Goal: Task Accomplishment & Management: Complete application form

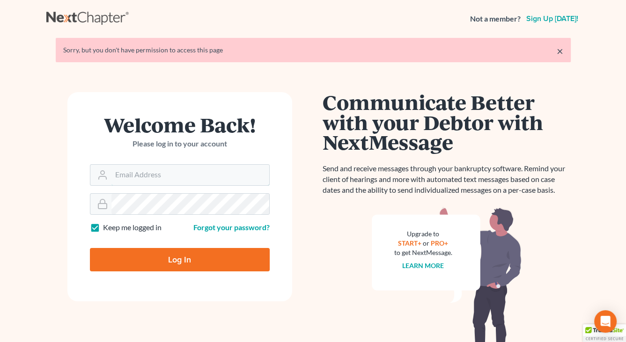
type input "[EMAIL_ADDRESS][DOMAIN_NAME]"
click at [154, 267] on input "Log In" at bounding box center [180, 259] width 180 height 23
type input "Thinking..."
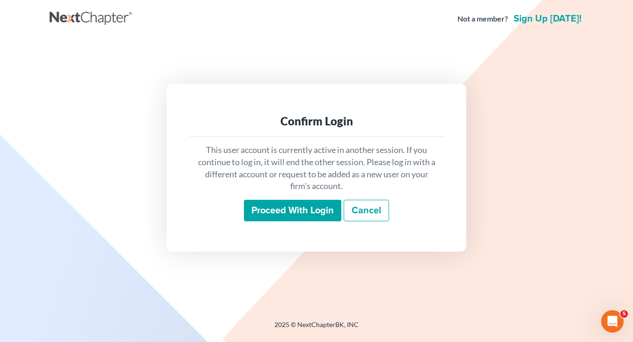
click at [282, 207] on input "Proceed with login" at bounding box center [292, 211] width 97 height 22
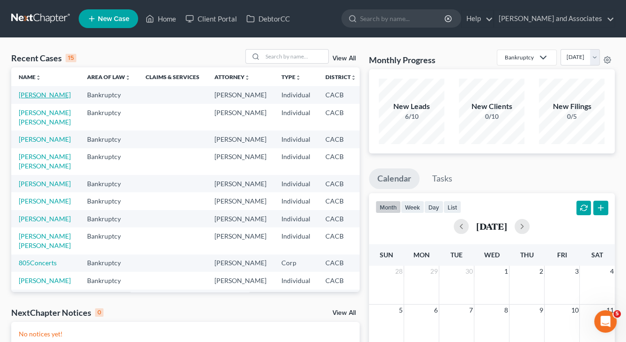
click at [21, 99] on link "Hernandez-Cortez, Kevin" at bounding box center [45, 95] width 52 height 8
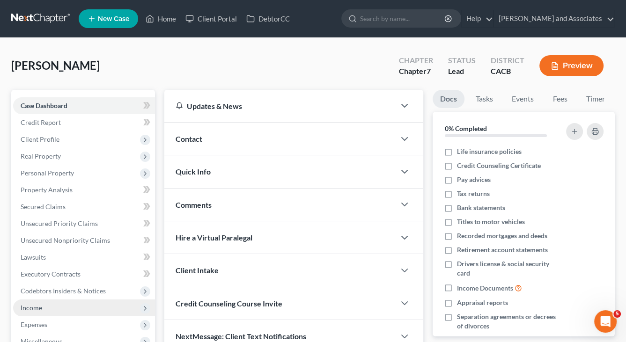
click at [56, 311] on span "Income" at bounding box center [84, 308] width 142 height 17
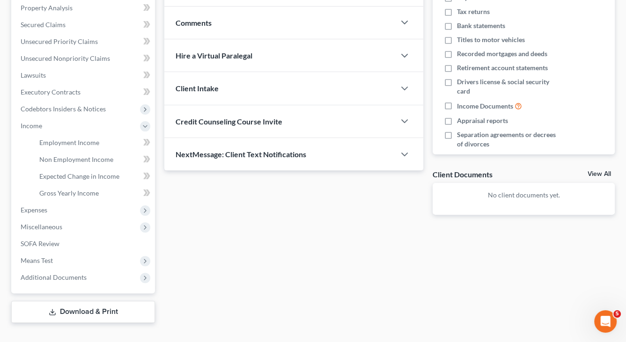
scroll to position [187, 0]
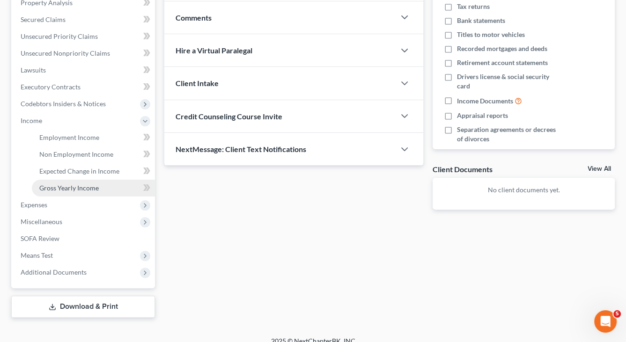
click at [86, 186] on span "Gross Yearly Income" at bounding box center [68, 188] width 59 height 8
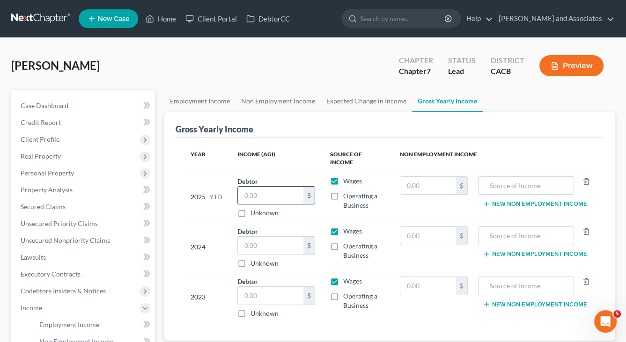
click at [271, 189] on input "text" at bounding box center [271, 196] width 66 height 18
click at [194, 95] on link "Employment Income" at bounding box center [199, 101] width 71 height 22
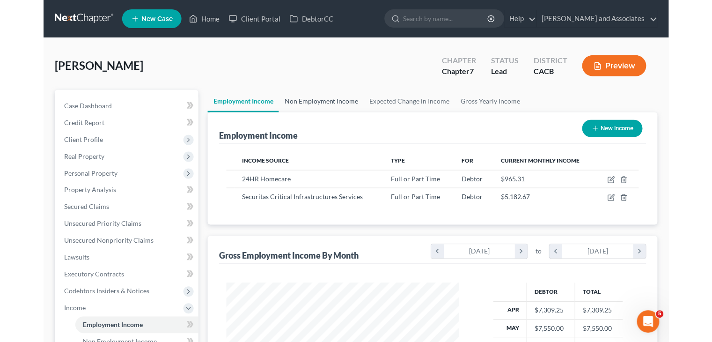
scroll to position [167, 251]
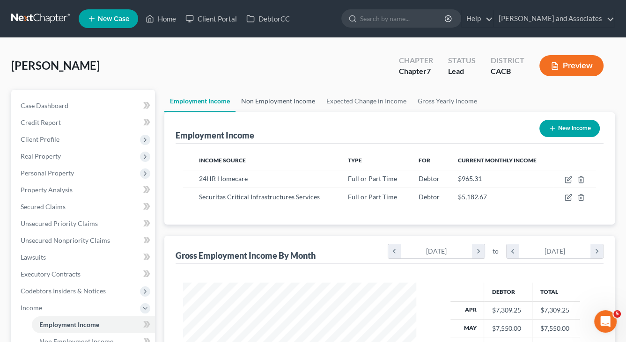
click at [301, 102] on link "Non Employment Income" at bounding box center [277, 101] width 85 height 22
click at [288, 99] on link "Non Employment Income" at bounding box center [277, 101] width 85 height 22
click at [265, 98] on link "Non Employment Income" at bounding box center [277, 101] width 85 height 22
click at [370, 99] on link "Expected Change in Income" at bounding box center [366, 101] width 91 height 22
click at [464, 103] on link "Gross Yearly Income" at bounding box center [447, 101] width 71 height 22
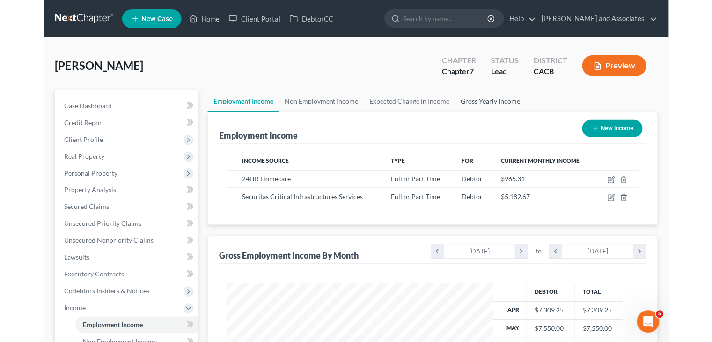
scroll to position [167, 289]
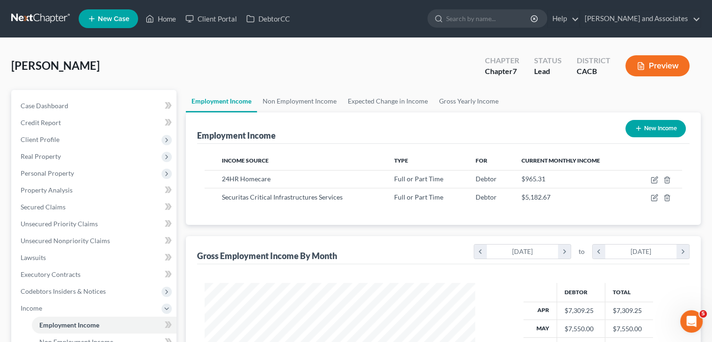
click at [287, 114] on div "Employment Income New Income" at bounding box center [443, 127] width 492 height 31
click at [295, 100] on link "Non Employment Income" at bounding box center [299, 101] width 85 height 22
click at [497, 100] on link "Gross Yearly Income" at bounding box center [468, 101] width 71 height 22
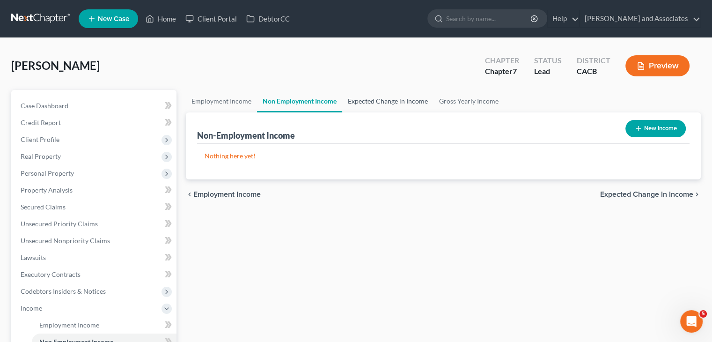
click at [374, 95] on link "Expected Change in Income" at bounding box center [387, 101] width 91 height 22
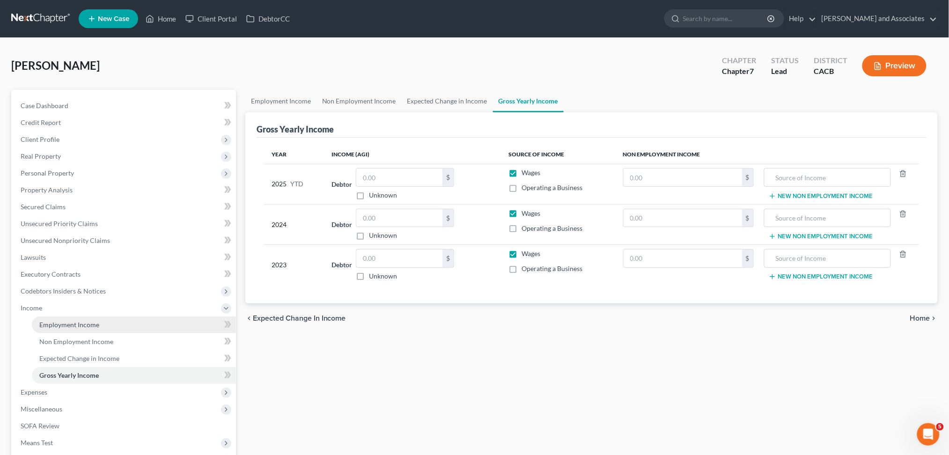
click at [96, 330] on link "Employment Income" at bounding box center [134, 324] width 204 height 17
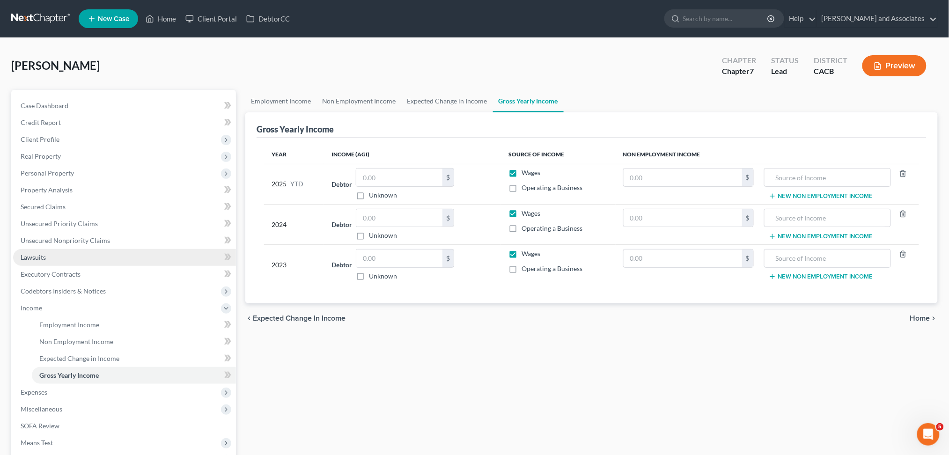
click at [56, 261] on link "Lawsuits" at bounding box center [124, 257] width 223 height 17
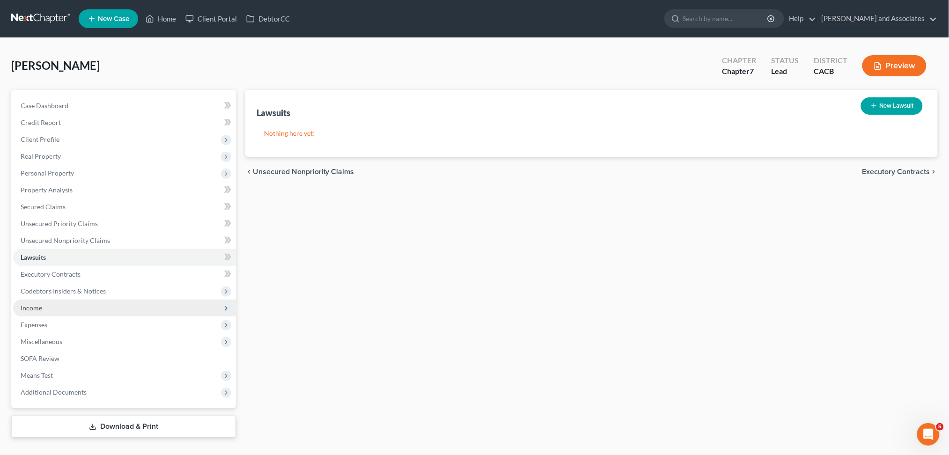
click at [150, 313] on span "Income" at bounding box center [124, 308] width 223 height 17
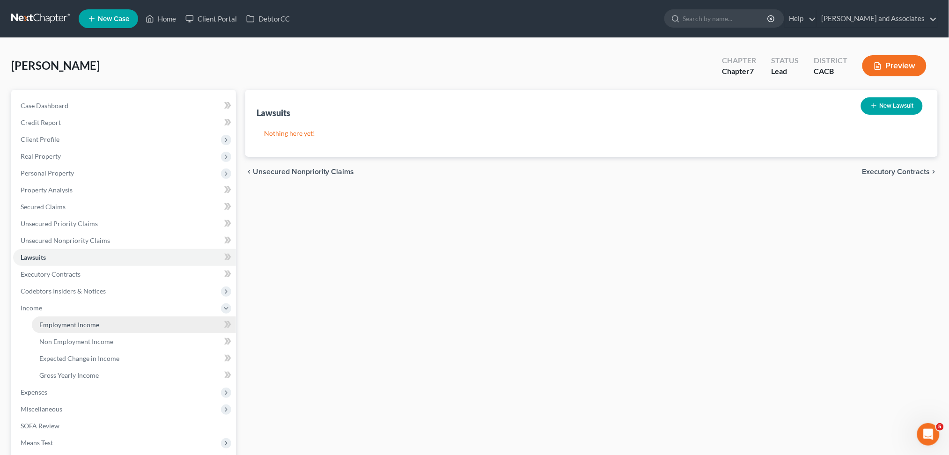
click at [128, 325] on link "Employment Income" at bounding box center [134, 324] width 204 height 17
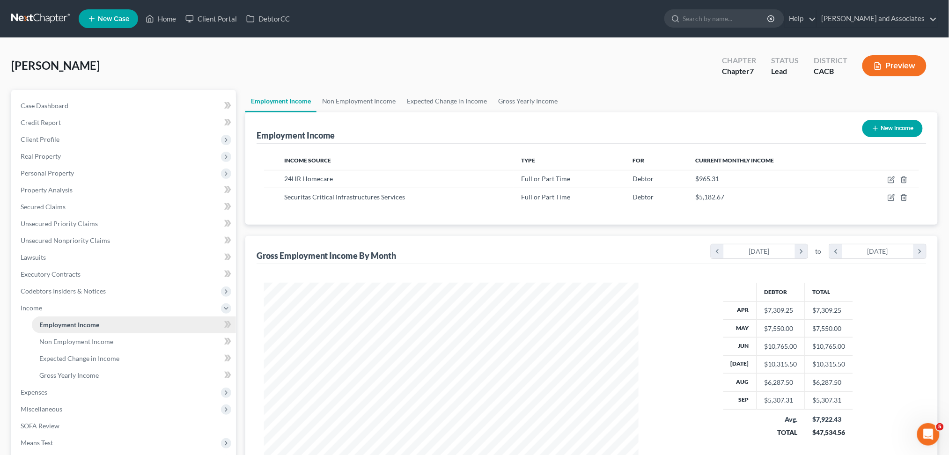
scroll to position [187, 393]
click at [362, 106] on link "Non Employment Income" at bounding box center [358, 101] width 85 height 22
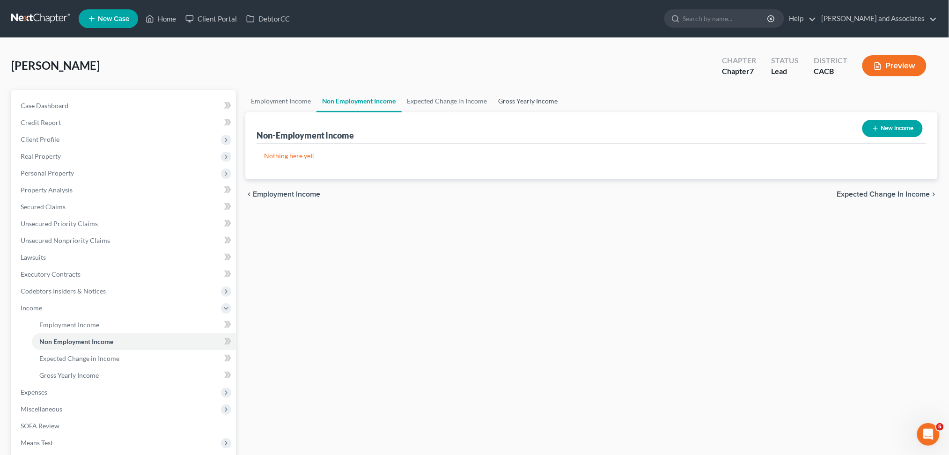
click at [505, 98] on link "Gross Yearly Income" at bounding box center [528, 101] width 71 height 22
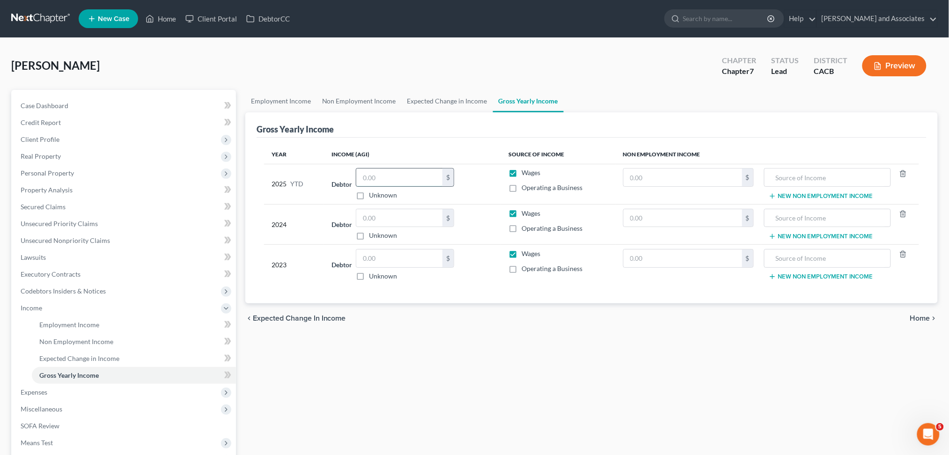
click at [407, 180] on input "text" at bounding box center [399, 178] width 86 height 18
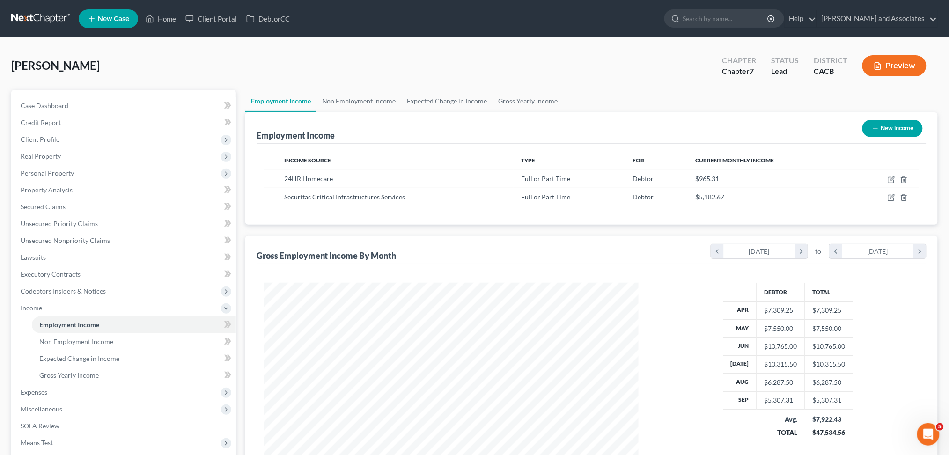
scroll to position [187, 393]
click at [532, 108] on link "Gross Yearly Income" at bounding box center [528, 101] width 71 height 22
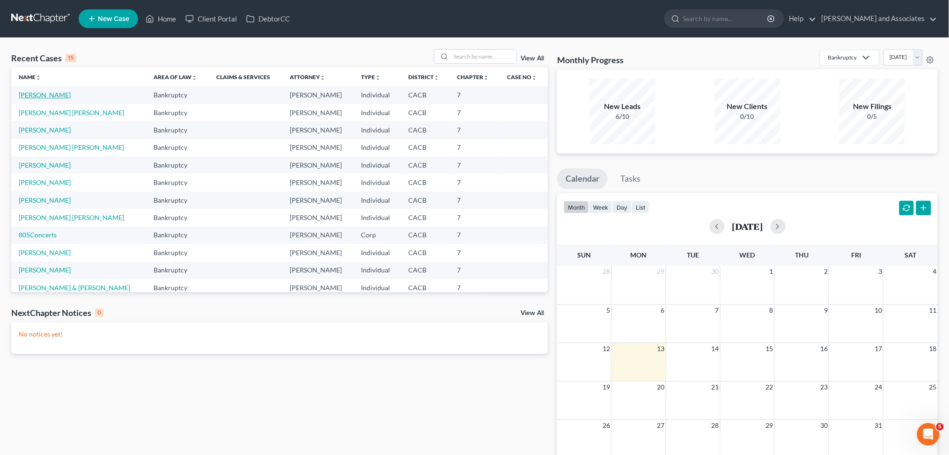
click at [68, 93] on link "[PERSON_NAME]" at bounding box center [45, 95] width 52 height 8
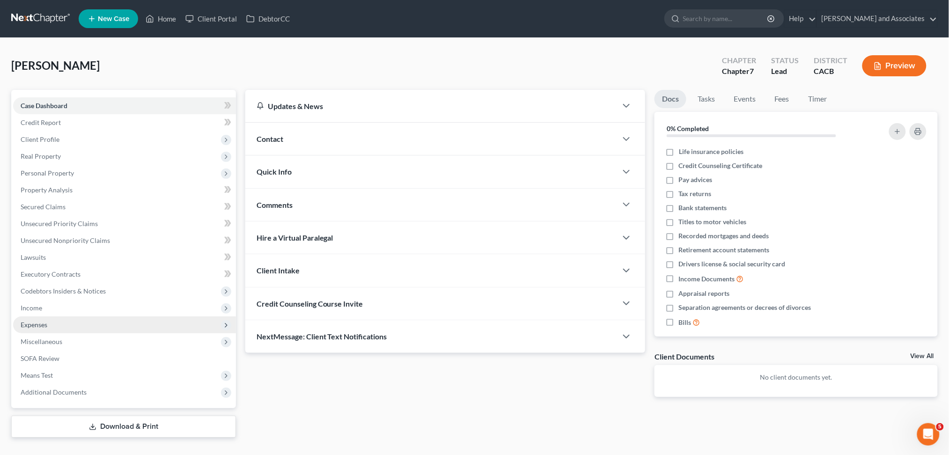
click at [93, 326] on span "Expenses" at bounding box center [124, 324] width 223 height 17
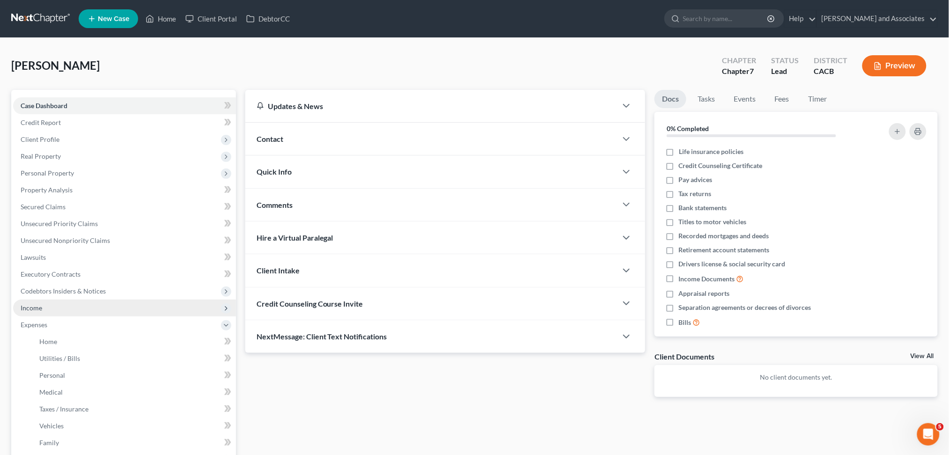
click at [94, 313] on span "Income" at bounding box center [124, 308] width 223 height 17
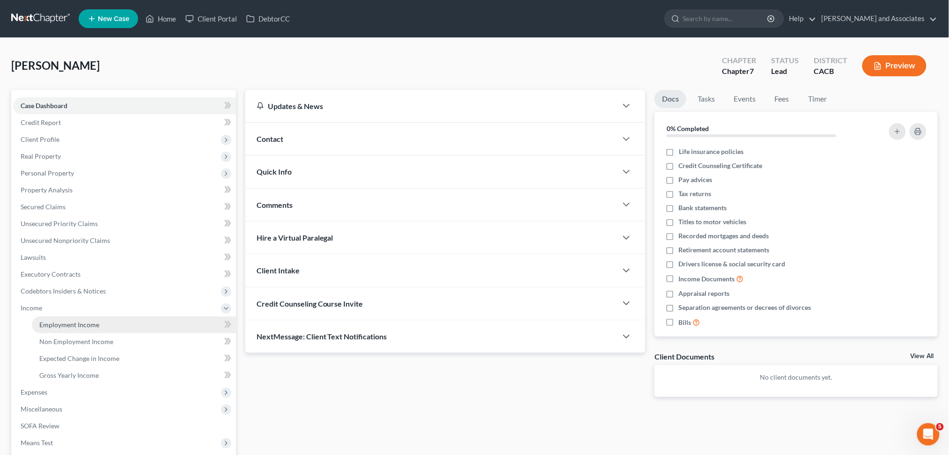
click at [95, 322] on span "Employment Income" at bounding box center [69, 325] width 60 height 8
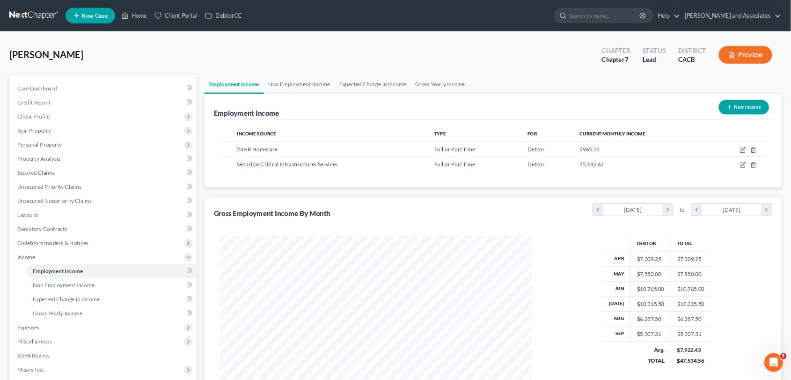
scroll to position [187, 393]
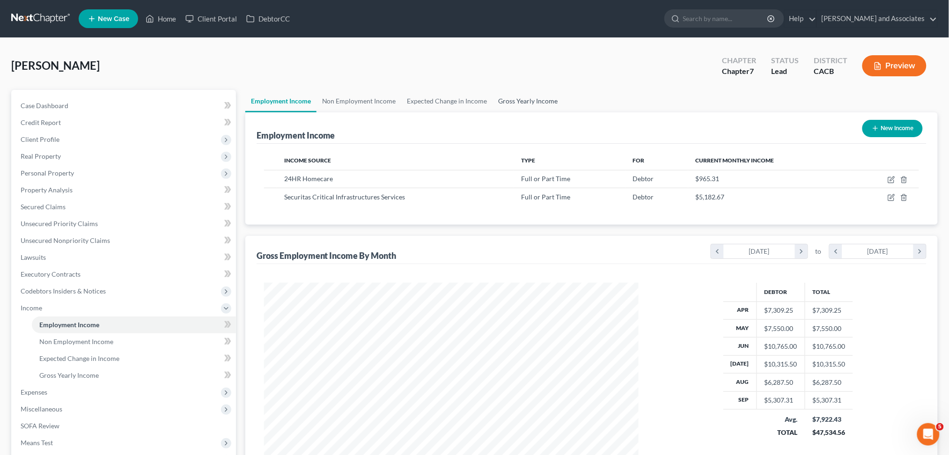
click at [550, 94] on link "Gross Yearly Income" at bounding box center [528, 101] width 71 height 22
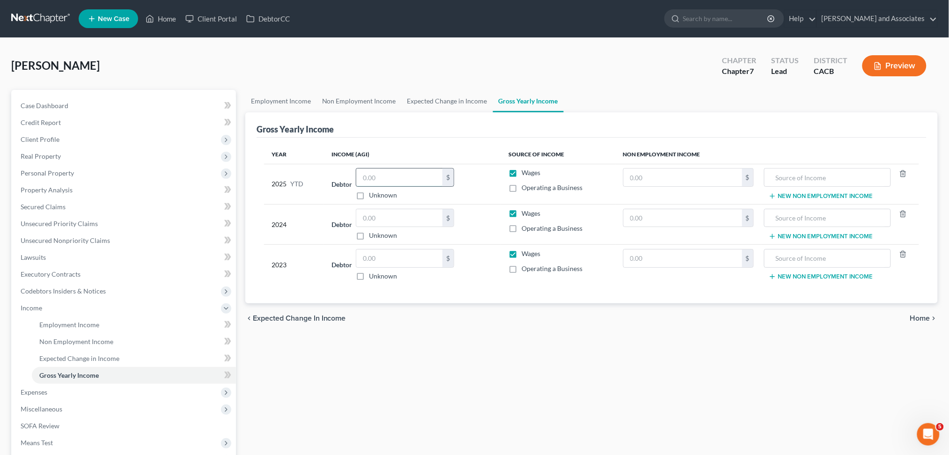
click at [386, 178] on input "text" at bounding box center [399, 178] width 86 height 18
type input "68,660.37"
click at [559, 354] on div "Employment Income Non Employment Income Expected Change in Income Gross Yearly …" at bounding box center [592, 297] width 702 height 415
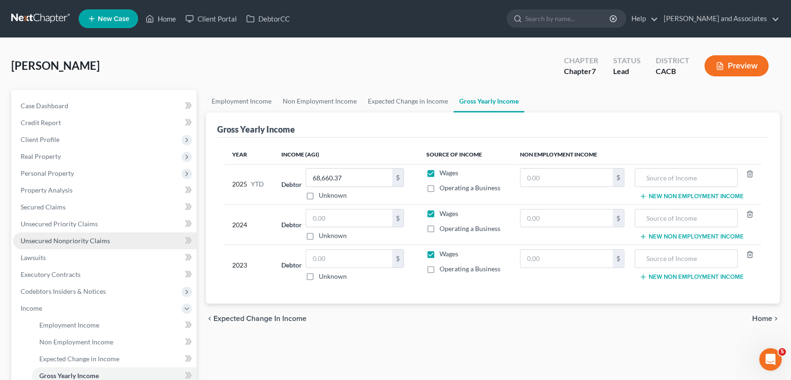
click at [134, 238] on link "Unsecured Nonpriority Claims" at bounding box center [104, 240] width 183 height 17
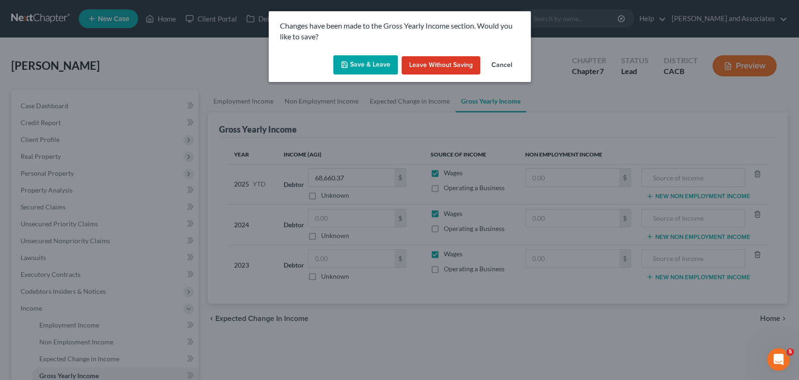
click at [382, 61] on button "Save & Leave" at bounding box center [365, 65] width 65 height 20
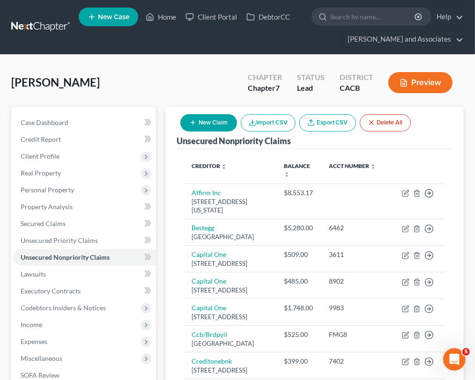
click at [207, 128] on button "New Claim" at bounding box center [208, 122] width 57 height 17
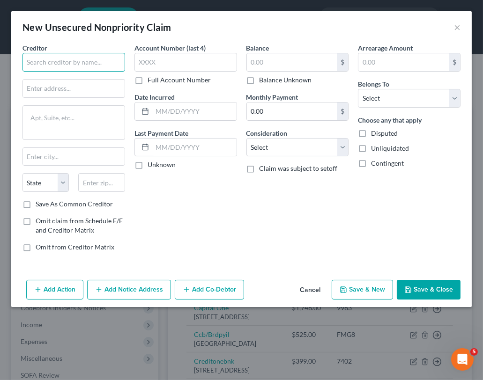
click at [71, 67] on input "text" at bounding box center [73, 62] width 103 height 19
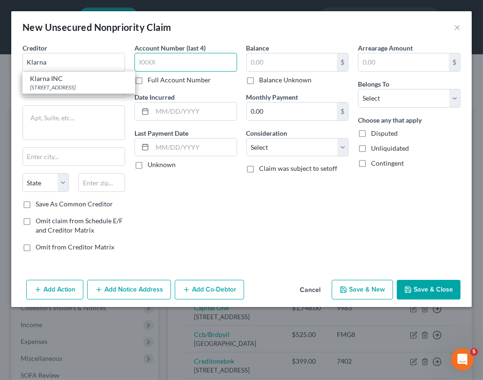
click at [187, 65] on input "text" at bounding box center [185, 62] width 103 height 19
type input "Klarna"
type input "9236"
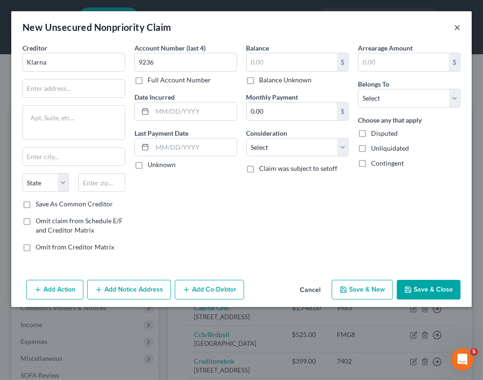
click at [457, 22] on button "×" at bounding box center [457, 27] width 7 height 11
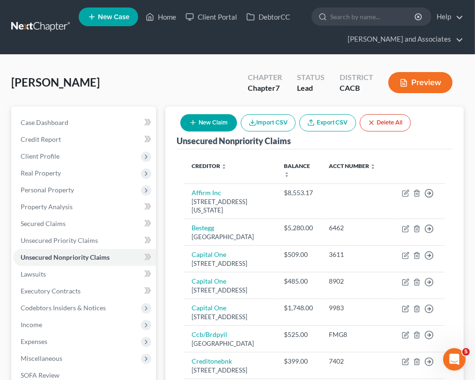
click at [217, 117] on button "New Claim" at bounding box center [208, 122] width 57 height 17
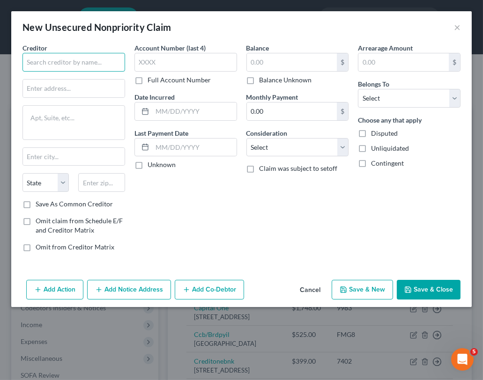
click at [93, 63] on input "text" at bounding box center [73, 62] width 103 height 19
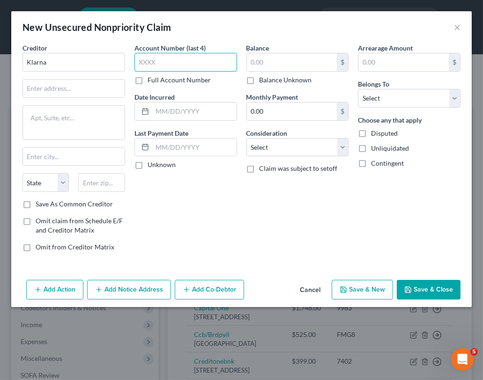
click at [179, 65] on input "text" at bounding box center [185, 62] width 103 height 19
type input "Klarna"
type input "9236"
click at [266, 63] on input "text" at bounding box center [292, 62] width 90 height 18
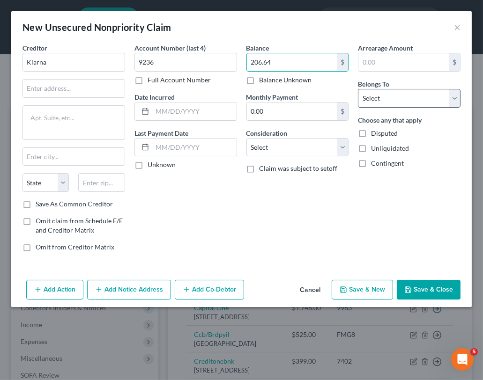
type input "206.64"
click at [374, 93] on select "Select Debtor 1 Only Debtor 2 Only Debtor 1 And Debtor 2 Only At Least One Of T…" at bounding box center [409, 98] width 103 height 19
select select "0"
click at [358, 89] on select "Select Debtor 1 Only Debtor 2 Only Debtor 1 And Debtor 2 Only At Least One Of T…" at bounding box center [409, 98] width 103 height 19
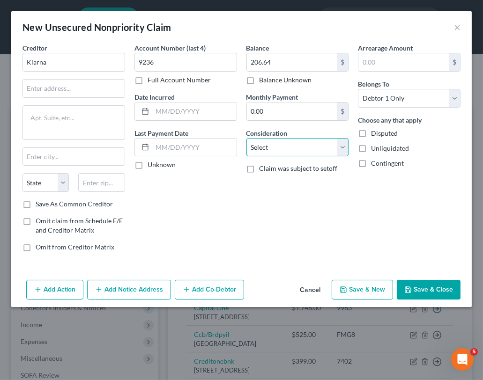
click at [293, 143] on select "Select Cable / Satellite Services Collection Agency Credit Card Debt Debt Couns…" at bounding box center [297, 147] width 103 height 19
select select "2"
click at [246, 138] on select "Select Cable / Satellite Services Collection Agency Credit Card Debt Debt Couns…" at bounding box center [297, 147] width 103 height 19
click at [73, 83] on input "text" at bounding box center [74, 89] width 102 height 18
paste input "[STREET_ADDRESS]"
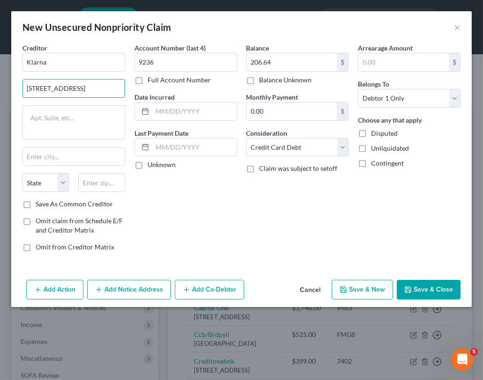
type input "[STREET_ADDRESS]"
click at [103, 186] on input "text" at bounding box center [101, 182] width 46 height 19
type input "43215"
click at [217, 177] on div "Account Number (last 4) 9236 Full Account Number Date Incurred Last Payment Dat…" at bounding box center [186, 151] width 112 height 216
type input "Columbus"
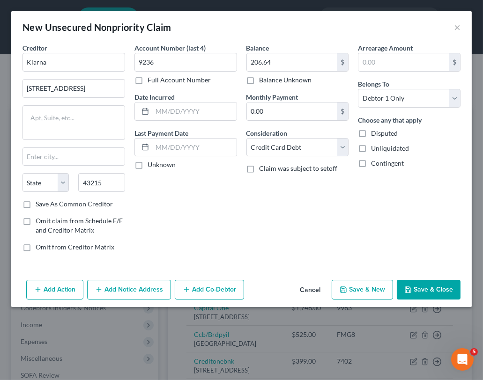
select select "36"
drag, startPoint x: 264, startPoint y: 248, endPoint x: 324, endPoint y: 239, distance: 61.4
click at [263, 247] on div "Balance 206.64 $ Balance Unknown Balance Undetermined 206.64 $ Balance Unknown …" at bounding box center [298, 151] width 112 height 216
click at [419, 281] on button "Save & Close" at bounding box center [428, 290] width 64 height 20
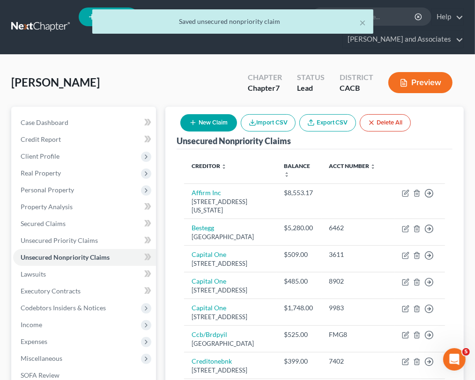
click at [209, 130] on button "New Claim" at bounding box center [208, 122] width 57 height 17
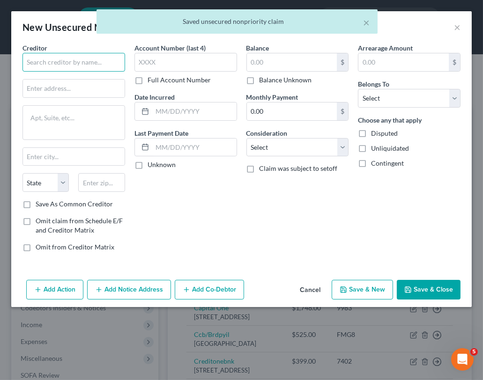
click at [73, 67] on input "text" at bounding box center [73, 62] width 103 height 19
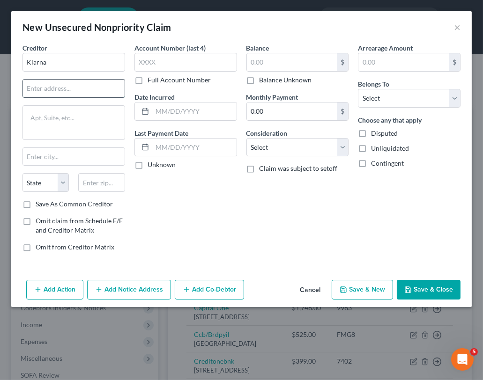
click at [71, 86] on input "text" at bounding box center [74, 89] width 102 height 18
type input "Klarna"
paste input "[STREET_ADDRESS]"
type input "[STREET_ADDRESS]"
click at [107, 176] on input "text" at bounding box center [101, 182] width 46 height 19
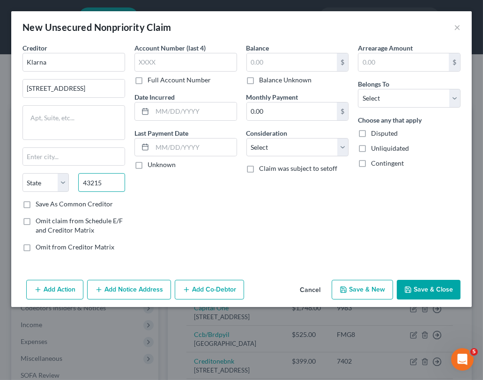
type input "43215"
click at [187, 203] on div "Account Number (last 4) Full Account Number Date Incurred Last Payment Date Unk…" at bounding box center [186, 151] width 112 height 216
type input "Columbus"
select select "36"
click at [184, 61] on input "text" at bounding box center [185, 62] width 103 height 19
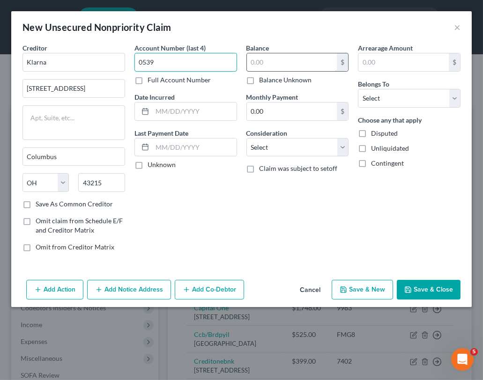
type input "0539"
click at [277, 68] on input "text" at bounding box center [292, 62] width 90 height 18
type input "206.64"
click at [278, 154] on select "Select Cable / Satellite Services Collection Agency Credit Card Debt Debt Couns…" at bounding box center [297, 147] width 103 height 19
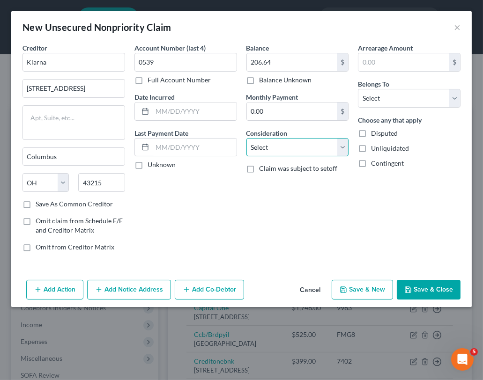
select select "2"
click at [246, 138] on select "Select Cable / Satellite Services Collection Agency Credit Card Debt Debt Couns…" at bounding box center [297, 147] width 103 height 19
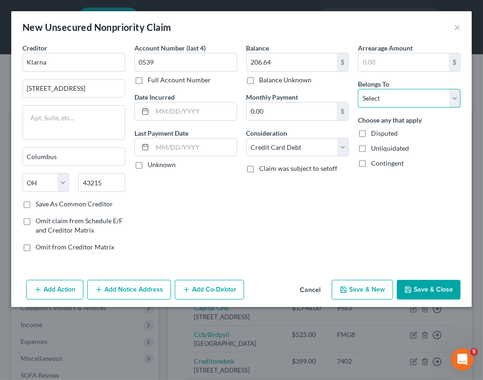
click at [425, 97] on select "Select Debtor 1 Only Debtor 2 Only Debtor 1 And Debtor 2 Only At Least One Of T…" at bounding box center [409, 98] width 103 height 19
select select "0"
click at [358, 89] on select "Select Debtor 1 Only Debtor 2 Only Debtor 1 And Debtor 2 Only At Least One Of T…" at bounding box center [409, 98] width 103 height 19
click at [298, 212] on div "Balance 206.64 $ Balance Unknown Balance Undetermined 206.64 $ Balance Unknown …" at bounding box center [298, 151] width 112 height 216
click at [422, 290] on button "Save & Close" at bounding box center [428, 290] width 64 height 20
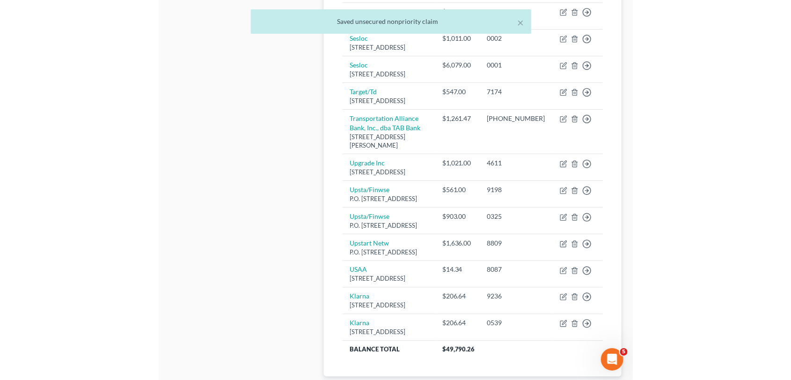
scroll to position [319, 0]
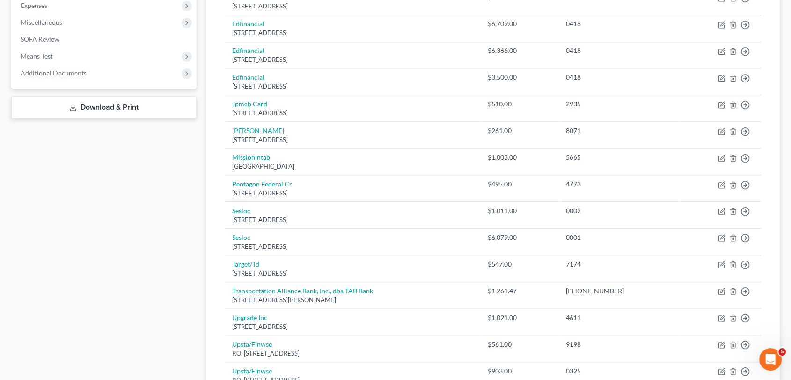
click at [111, 117] on link "Download & Print" at bounding box center [103, 107] width 185 height 22
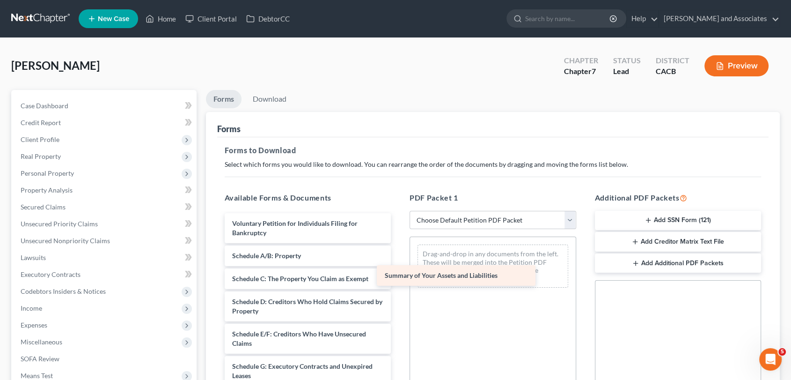
drag, startPoint x: 267, startPoint y: 256, endPoint x: 458, endPoint y: 283, distance: 192.4
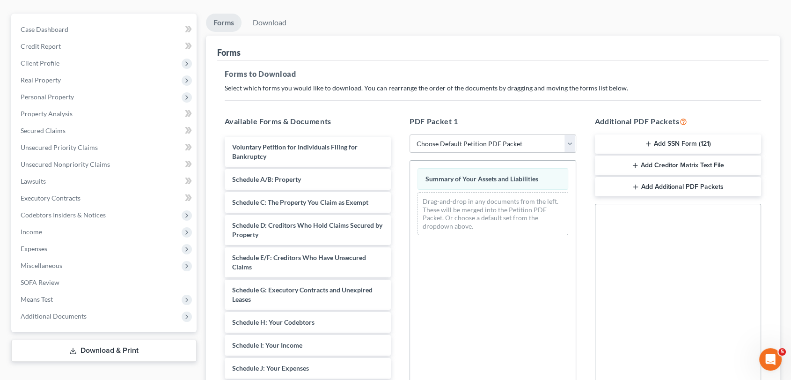
scroll to position [104, 0]
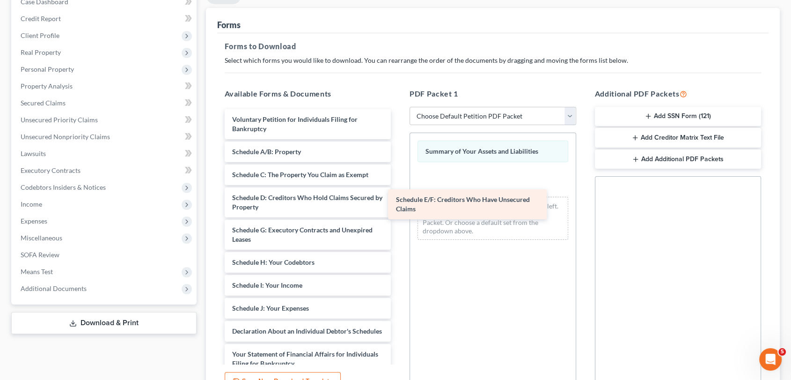
drag, startPoint x: 318, startPoint y: 235, endPoint x: 496, endPoint y: 205, distance: 180.3
click at [399, 205] on div "Schedule E/F: Creditors Who Have Unsecured Claims Voluntary Petition for Indivi…" at bounding box center [308, 324] width 182 height 430
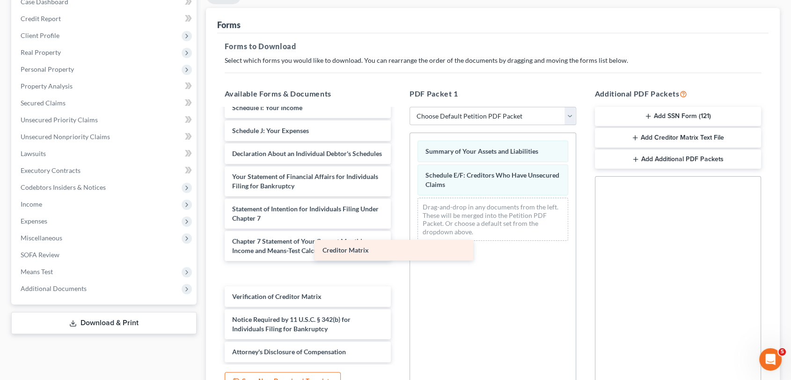
scroll to position [164, 0]
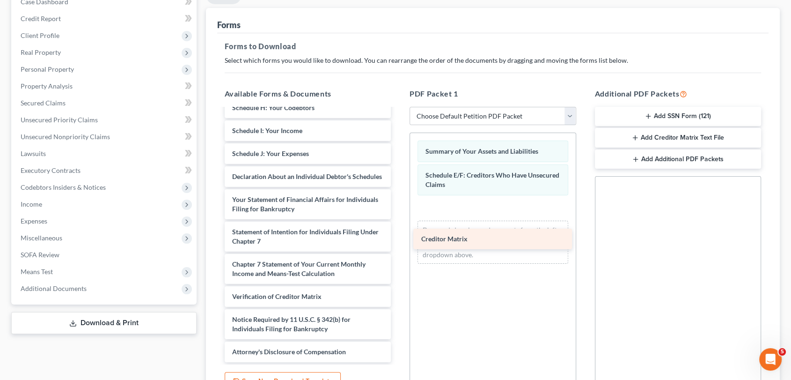
drag, startPoint x: 294, startPoint y: 271, endPoint x: 491, endPoint y: 236, distance: 199.7
click at [399, 236] on div "Creditor Matrix Voluntary Petition for Individuals Filing for Bankruptcy Schedu…" at bounding box center [308, 158] width 182 height 407
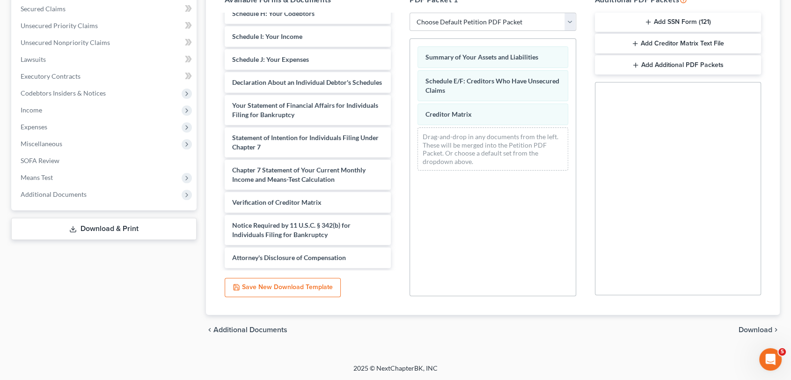
click at [114, 230] on link "Download & Print" at bounding box center [103, 229] width 185 height 22
drag, startPoint x: 115, startPoint y: 226, endPoint x: 129, endPoint y: 226, distance: 14.5
click at [116, 226] on link "Download & Print" at bounding box center [103, 229] width 185 height 22
click at [111, 222] on link "Download & Print" at bounding box center [103, 229] width 185 height 22
click at [123, 226] on link "Download & Print" at bounding box center [103, 229] width 185 height 22
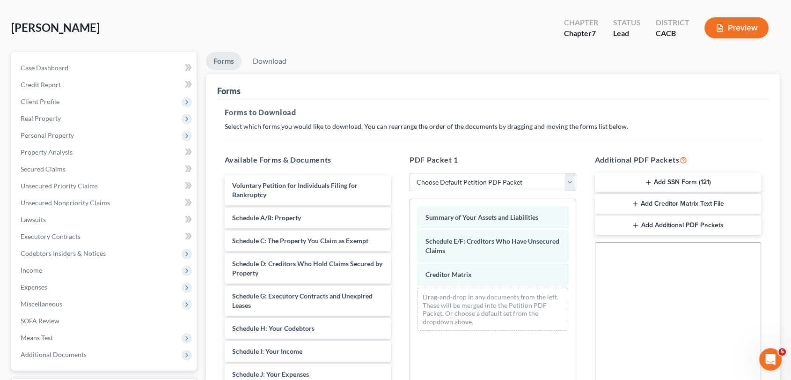
scroll to position [0, 0]
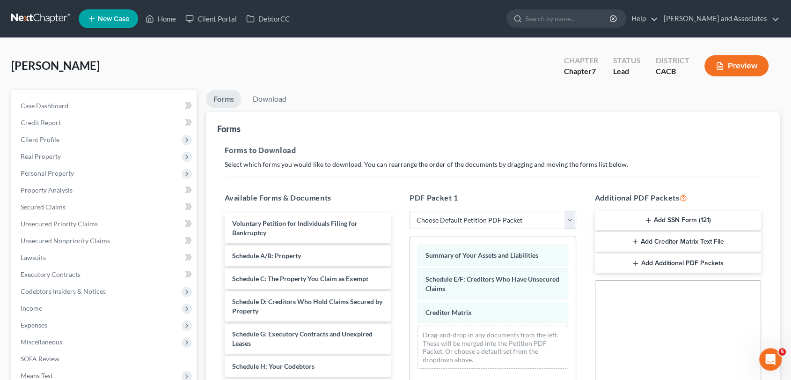
click at [277, 84] on div "[PERSON_NAME] Upgraded Chapter Chapter 7 Status Lead District CACB Preview" at bounding box center [395, 69] width 769 height 41
click at [270, 103] on link "Download" at bounding box center [269, 99] width 49 height 18
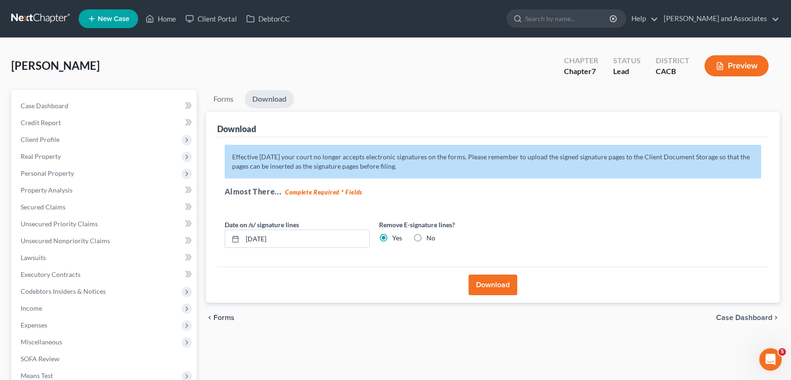
click at [495, 279] on button "Download" at bounding box center [493, 284] width 49 height 21
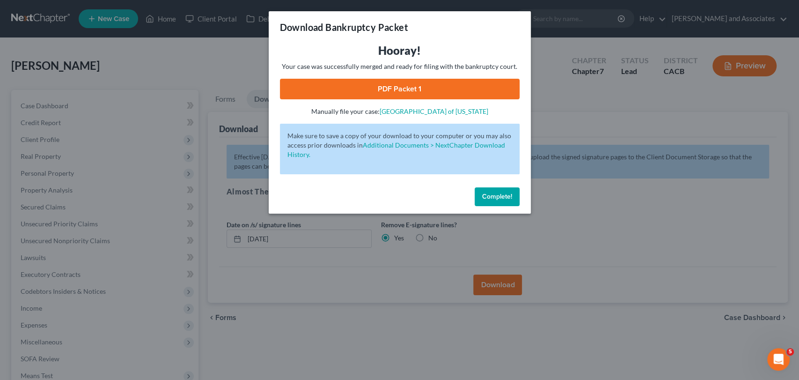
click at [474, 83] on link "PDF Packet 1" at bounding box center [400, 89] width 240 height 21
click at [493, 199] on span "Complete!" at bounding box center [497, 196] width 30 height 8
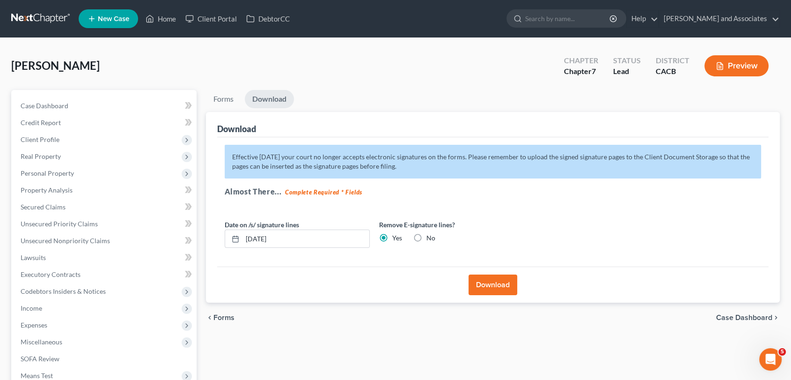
click at [43, 21] on link at bounding box center [41, 18] width 60 height 17
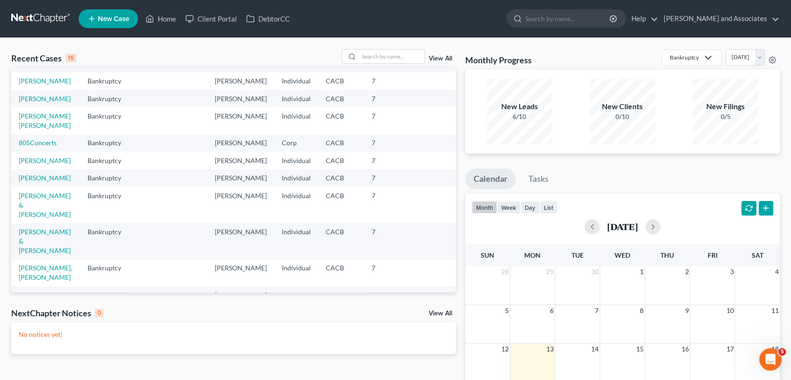
scroll to position [205, 0]
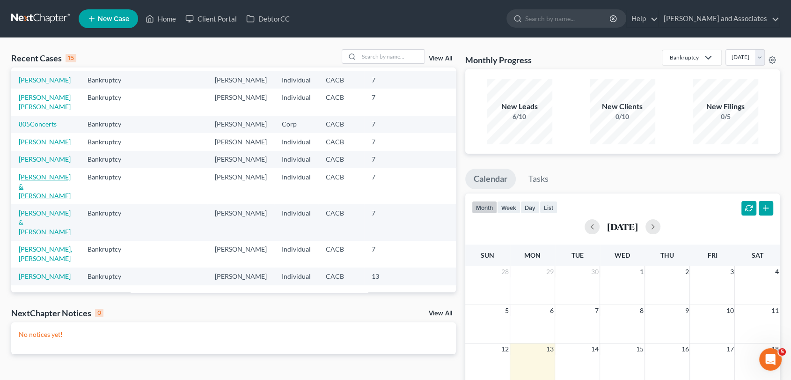
click at [54, 197] on link "[PERSON_NAME] & [PERSON_NAME]" at bounding box center [45, 186] width 52 height 27
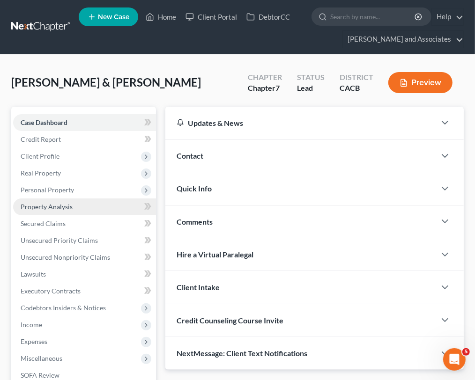
click at [76, 205] on link "Property Analysis" at bounding box center [84, 206] width 143 height 17
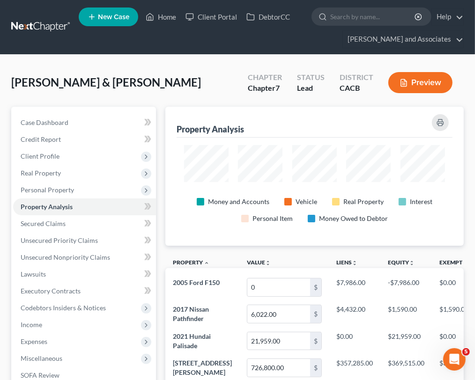
scroll to position [139, 298]
click at [101, 188] on span "Personal Property" at bounding box center [84, 190] width 143 height 17
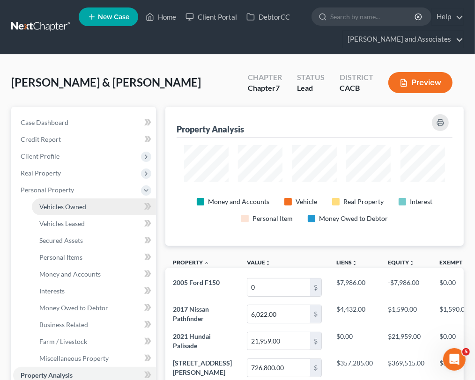
click at [104, 207] on link "Vehicles Owned" at bounding box center [94, 206] width 124 height 17
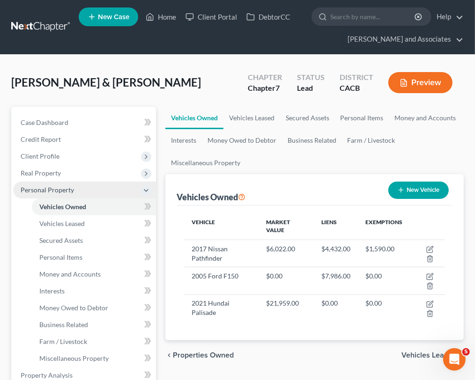
click at [139, 194] on span "Personal Property" at bounding box center [84, 190] width 143 height 17
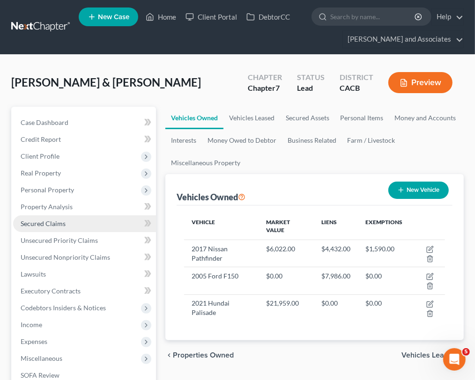
click at [66, 220] on link "Secured Claims" at bounding box center [84, 223] width 143 height 17
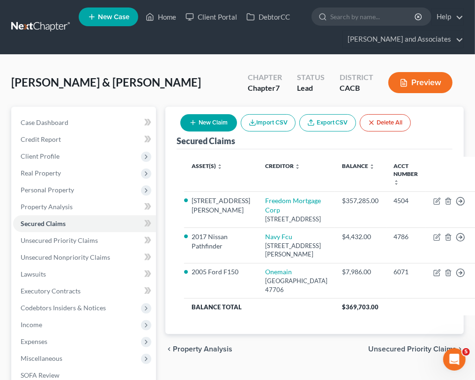
click at [205, 120] on button "New Claim" at bounding box center [208, 122] width 57 height 17
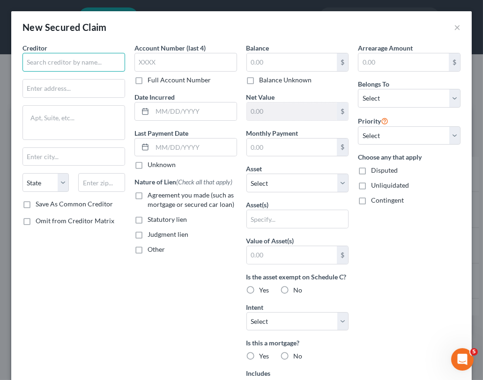
click at [94, 66] on input "text" at bounding box center [73, 62] width 103 height 19
type input "V"
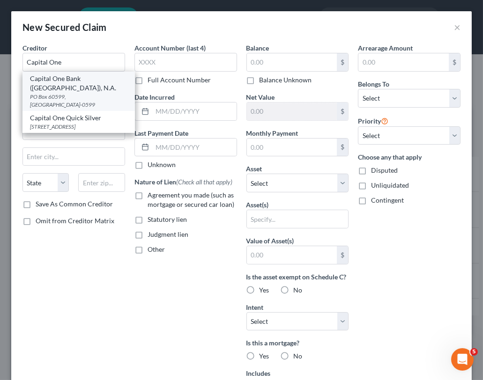
click at [109, 93] on div "PO Box 60599, City of Industry, CA 91716-0599" at bounding box center [78, 101] width 97 height 16
type input "Capital One Bank (USA), N.A."
type input "PO Box 60599"
type input "City of Industry"
select select "4"
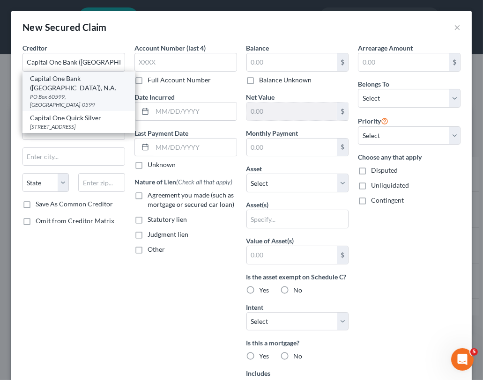
type input "91716-0599"
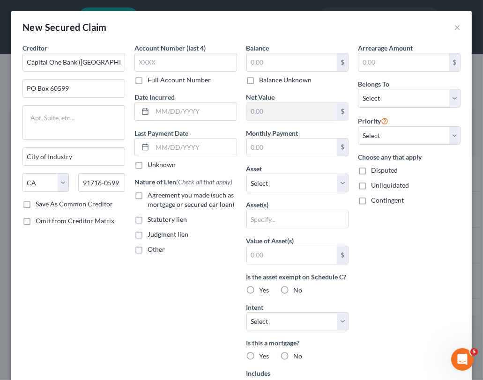
click at [93, 242] on div "Creditor * Capital One Bank (USA), N.A. PO Box 60599 City of Industry State AL …" at bounding box center [74, 252] width 112 height 418
click at [187, 65] on input "text" at bounding box center [185, 62] width 103 height 19
click at [182, 67] on input "text" at bounding box center [185, 62] width 103 height 19
type input "7585"
click at [301, 63] on input "text" at bounding box center [292, 62] width 90 height 18
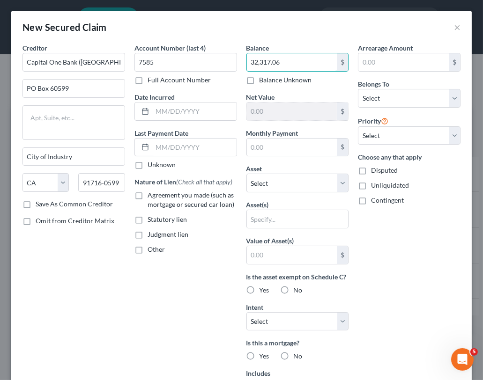
type input "32,317.06"
click at [147, 196] on label "Agreement you made (such as mortgage or secured car loan)" at bounding box center [191, 200] width 89 height 19
click at [151, 196] on input "Agreement you made (such as mortgage or secured car loan)" at bounding box center [154, 194] width 6 height 6
checkbox input "true"
click at [272, 190] on select "Select Other Multiple Assets WF # 6334 (Checking Account) - $851.32 2017 Nissan…" at bounding box center [297, 183] width 103 height 19
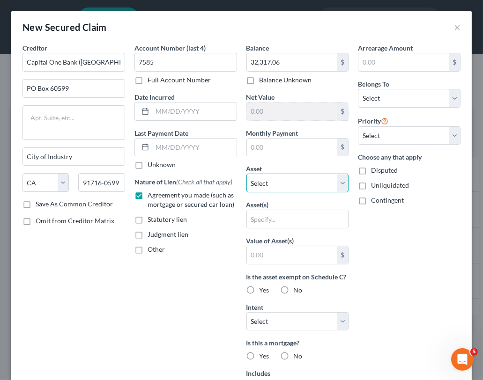
select select "9"
click at [246, 174] on select "Select Other Multiple Assets WF # 6334 (Checking Account) - $851.32 2017 Nissan…" at bounding box center [297, 183] width 103 height 19
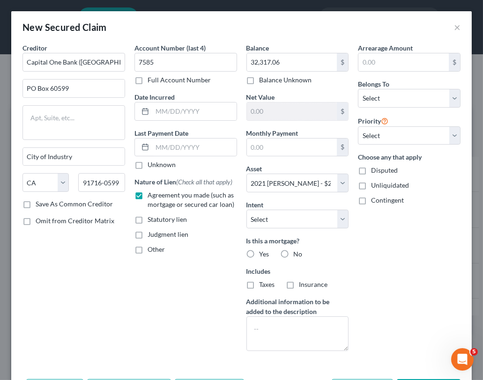
click at [293, 250] on label "No" at bounding box center [297, 253] width 9 height 9
click at [297, 250] on input "No" at bounding box center [300, 252] width 6 height 6
radio input "true"
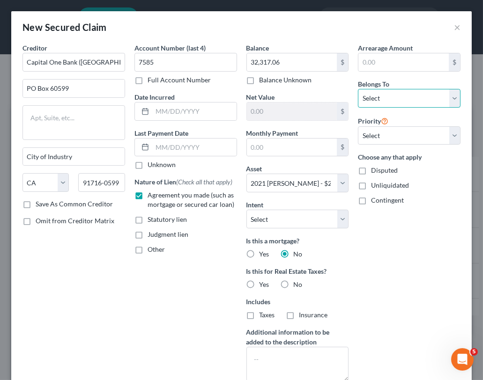
click at [402, 103] on select "Select Debtor 1 Only Debtor 2 Only Debtor 1 And Debtor 2 Only At Least One Of T…" at bounding box center [409, 98] width 103 height 19
select select "4"
click at [358, 89] on select "Select Debtor 1 Only Debtor 2 Only Debtor 1 And Debtor 2 Only At Least One Of T…" at bounding box center [409, 98] width 103 height 19
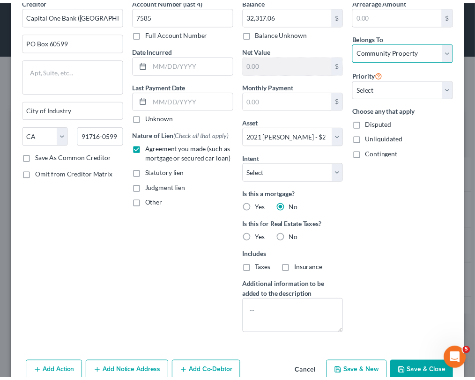
scroll to position [67, 0]
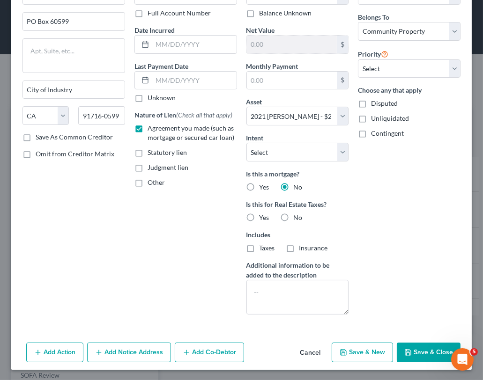
click at [420, 348] on button "Save & Close" at bounding box center [428, 353] width 64 height 20
select select
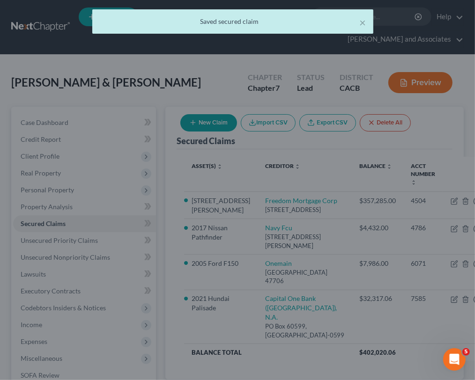
scroll to position [0, 0]
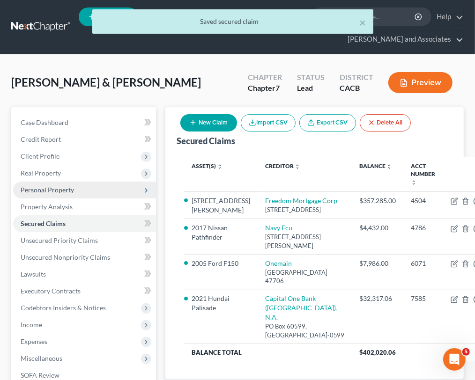
click at [75, 191] on span "Personal Property" at bounding box center [84, 190] width 143 height 17
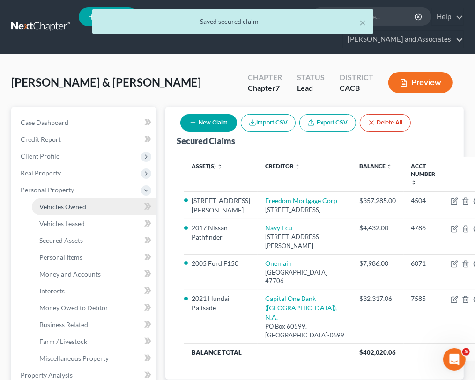
click at [100, 210] on link "Vehicles Owned" at bounding box center [94, 206] width 124 height 17
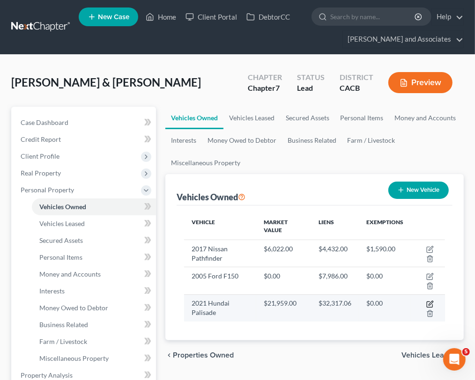
click at [430, 304] on icon "button" at bounding box center [430, 303] width 4 height 4
select select "0"
select select "5"
select select "2"
select select "4"
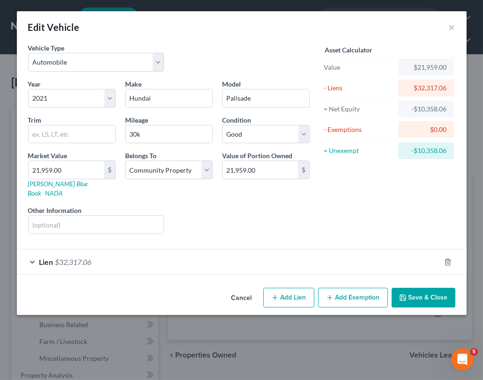
click at [287, 288] on button "Add Lien" at bounding box center [288, 298] width 51 height 20
select select "4"
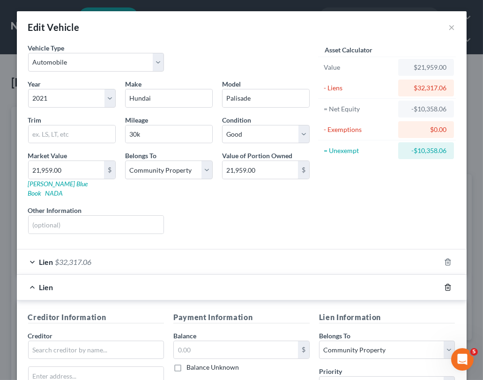
click at [444, 284] on icon "button" at bounding box center [447, 287] width 7 height 7
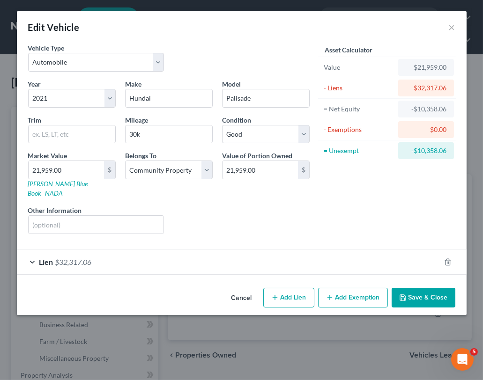
click at [437, 288] on button "Save & Close" at bounding box center [423, 298] width 64 height 20
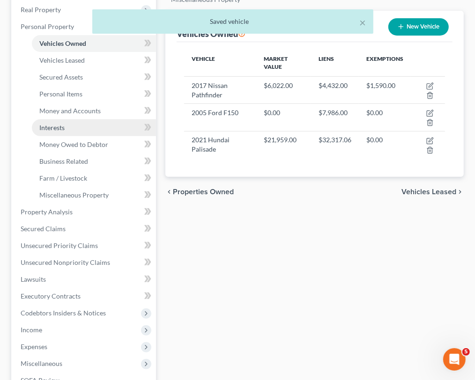
scroll to position [278, 0]
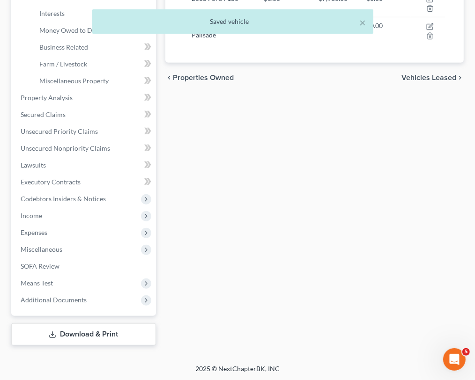
click at [108, 337] on link "Download & Print" at bounding box center [83, 334] width 145 height 22
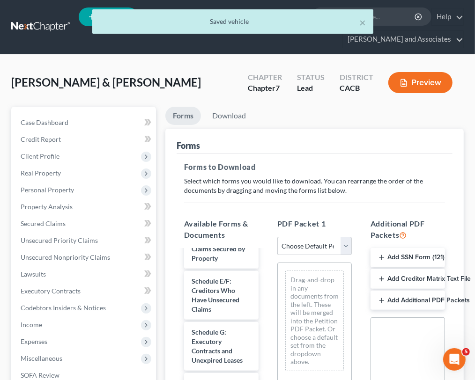
scroll to position [208, 0]
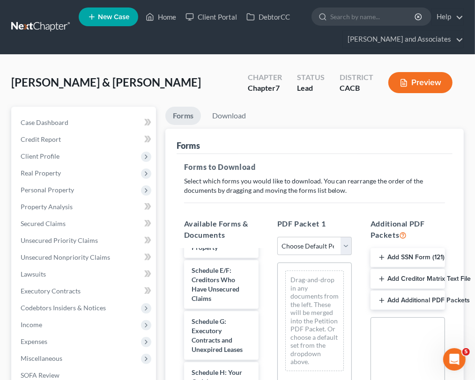
click at [153, 67] on div "Covarrubias, Daniel & Farias, Jeanette Upgraded Chapter Chapter 7 Status Lead D…" at bounding box center [237, 86] width 452 height 41
click at [53, 316] on span "Income" at bounding box center [84, 324] width 143 height 17
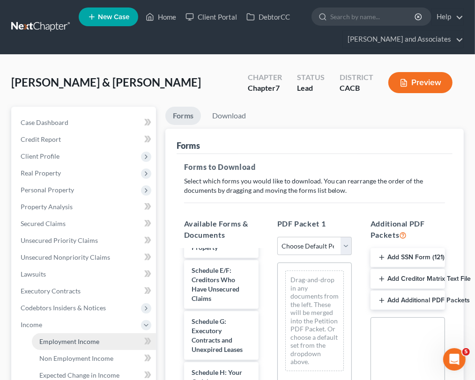
click at [64, 339] on span "Employment Income" at bounding box center [69, 341] width 60 height 8
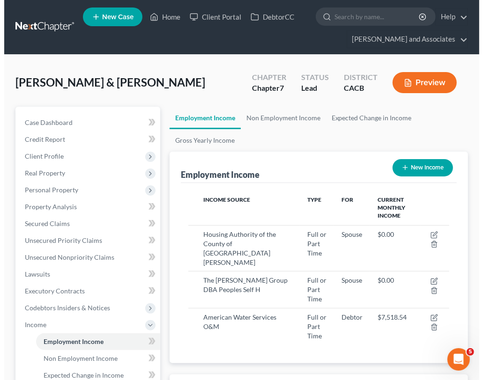
scroll to position [130, 279]
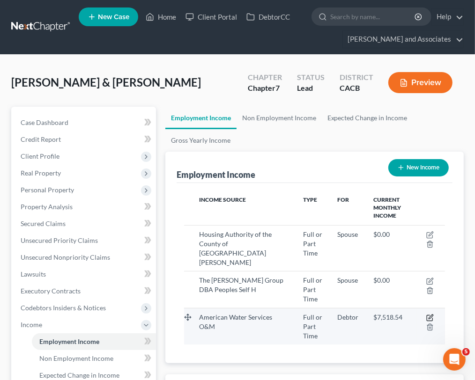
click at [431, 315] on icon "button" at bounding box center [430, 317] width 4 height 4
select select "0"
select select "33"
select select "1"
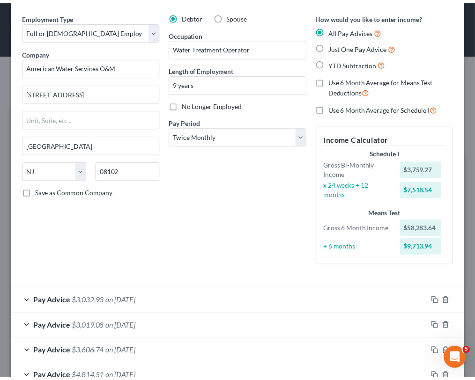
scroll to position [0, 0]
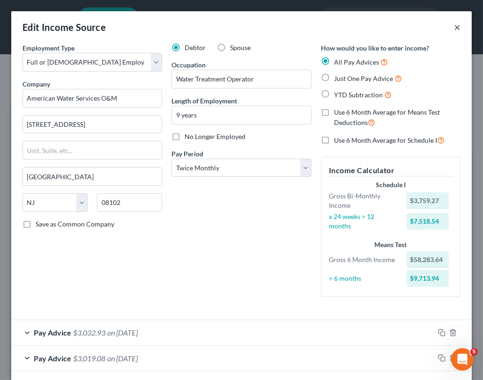
click at [454, 25] on button "×" at bounding box center [457, 27] width 7 height 11
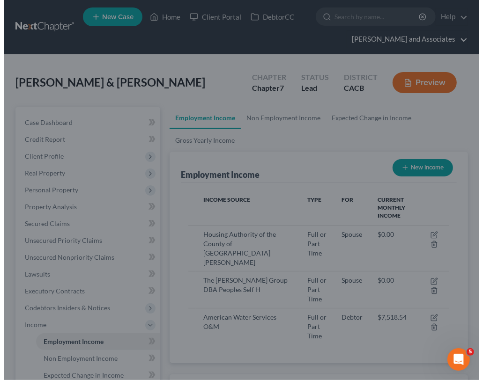
scroll to position [467968, 467819]
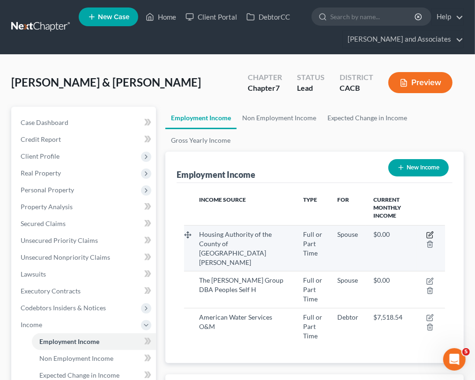
click at [431, 231] on icon "button" at bounding box center [429, 234] width 7 height 7
select select "0"
select select "4"
select select "1"
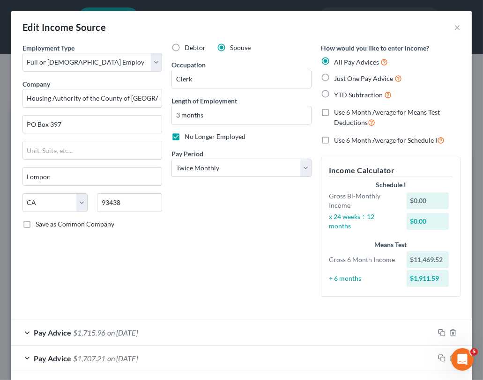
scroll to position [118, 0]
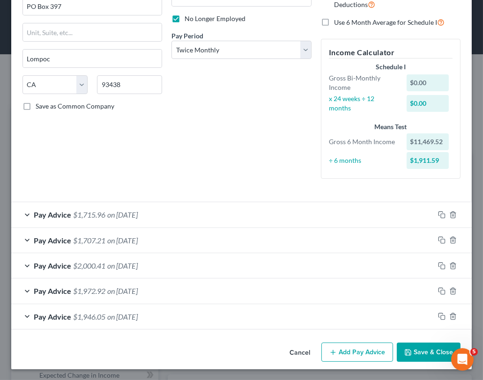
click at [337, 341] on div "Cancel Add Pay Advice Save & Close" at bounding box center [241, 354] width 460 height 31
click at [337, 344] on button "Add Pay Advice" at bounding box center [357, 353] width 72 height 20
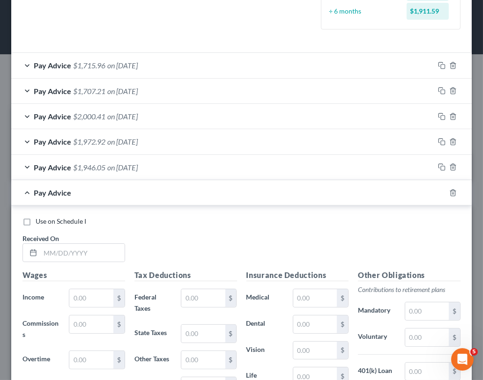
scroll to position [326, 0]
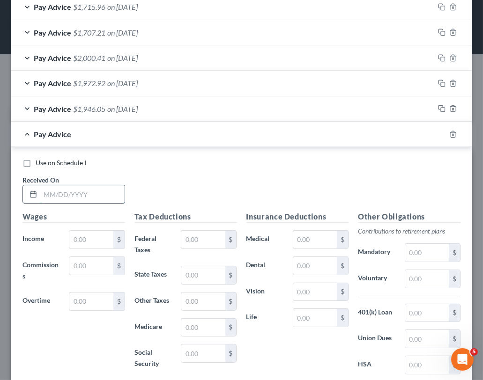
click at [48, 191] on input "text" at bounding box center [82, 194] width 84 height 18
type input "09/04/25"
click at [93, 236] on input "text" at bounding box center [91, 240] width 44 height 18
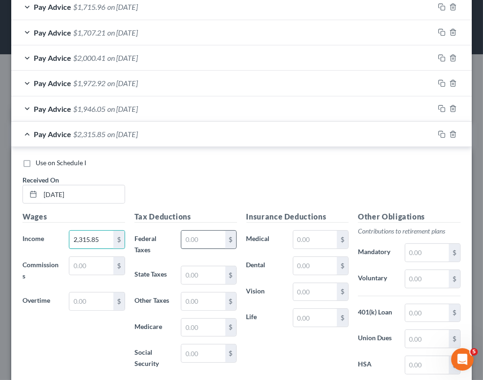
type input "2,315.85"
click at [214, 244] on input "text" at bounding box center [203, 240] width 44 height 18
type input "1.08"
click at [204, 353] on input "text" at bounding box center [203, 354] width 44 height 18
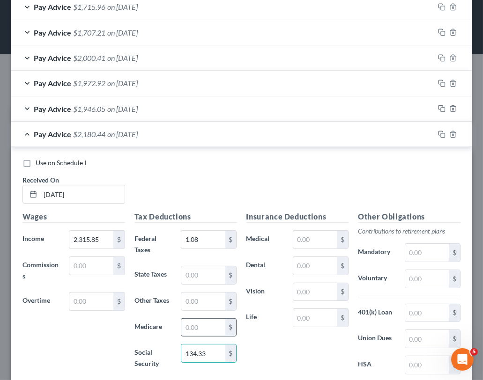
type input "134.33"
click at [216, 320] on input "text" at bounding box center [203, 328] width 44 height 18
type input "31.42"
click at [220, 277] on input "text" at bounding box center [203, 275] width 44 height 18
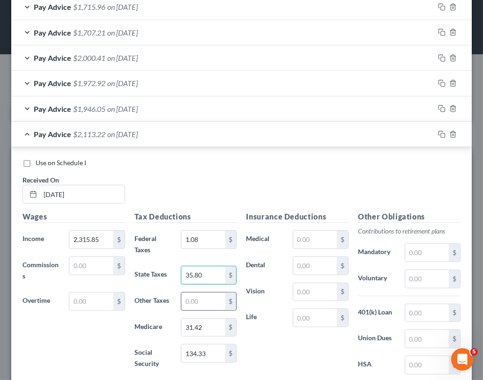
type input "35.80"
click at [198, 302] on input "text" at bounding box center [203, 302] width 44 height 18
type input "25.98"
click at [301, 264] on input "text" at bounding box center [315, 266] width 44 height 18
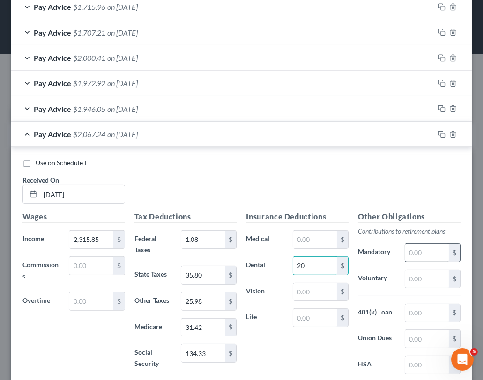
type input "20"
click at [413, 247] on input "text" at bounding box center [427, 253] width 44 height 18
type input "126.92"
click at [304, 293] on input "text" at bounding box center [315, 292] width 44 height 18
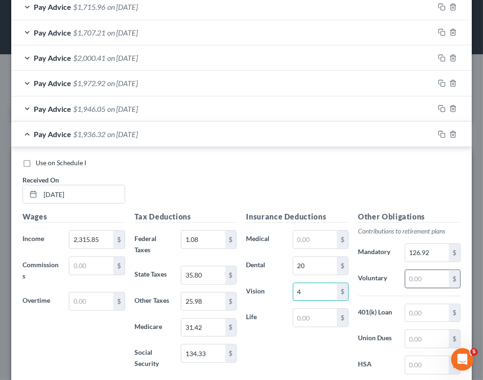
type input "4"
click at [408, 279] on input "text" at bounding box center [427, 279] width 44 height 18
type input "360"
click at [409, 309] on input "text" at bounding box center [427, 313] width 44 height 18
type input "115.79"
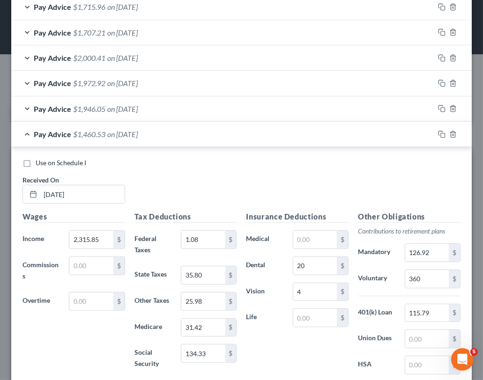
click at [83, 131] on span "$1,460.53" at bounding box center [89, 134] width 32 height 9
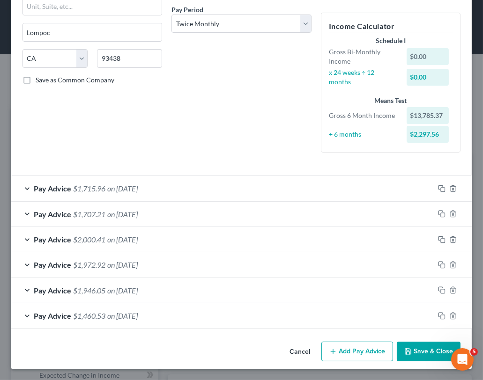
scroll to position [143, 0]
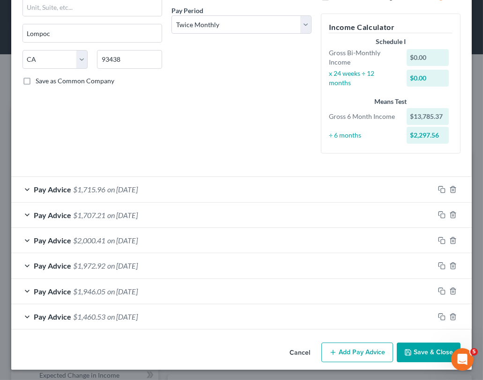
click at [359, 347] on button "Add Pay Advice" at bounding box center [357, 353] width 72 height 20
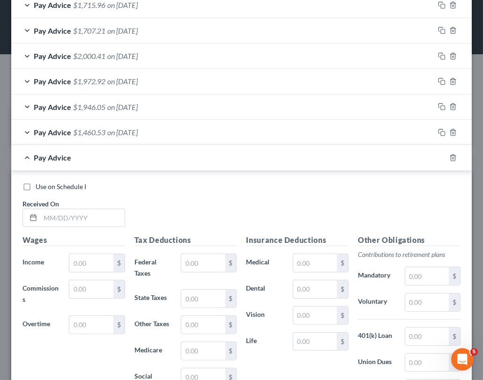
scroll to position [352, 0]
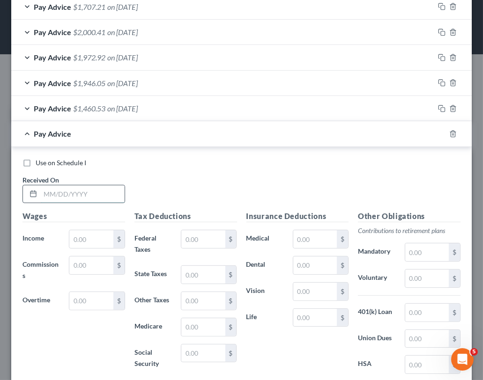
click at [59, 199] on input "text" at bounding box center [82, 194] width 84 height 18
type input "09/05/25"
click at [73, 240] on input "text" at bounding box center [91, 239] width 44 height 18
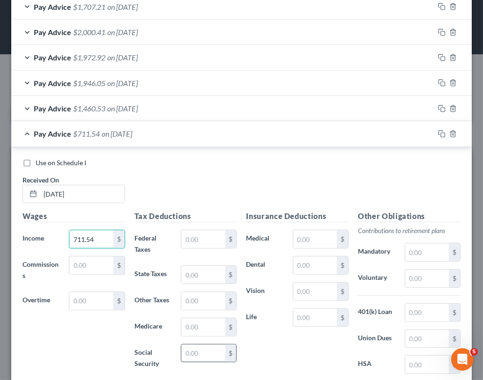
type input "711.54"
click at [213, 352] on input "text" at bounding box center [203, 354] width 44 height 18
type input "44.12"
click at [203, 335] on div "Tax Deductions Federal Taxes $ State Taxes $ Other Taxes $ Medicare $ Social Se…" at bounding box center [186, 295] width 112 height 169
click at [203, 330] on input "text" at bounding box center [203, 327] width 44 height 18
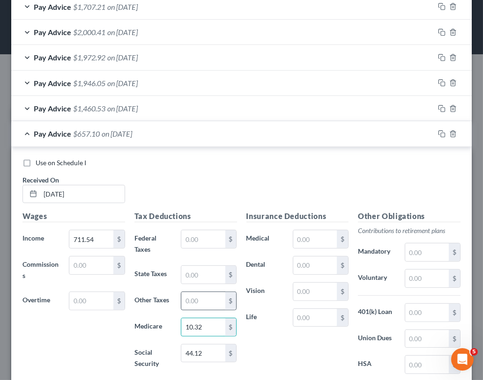
type input "10.32"
click at [198, 304] on input "text" at bounding box center [203, 301] width 44 height 18
type input "8.54"
click at [86, 133] on span "$648.56" at bounding box center [86, 133] width 27 height 9
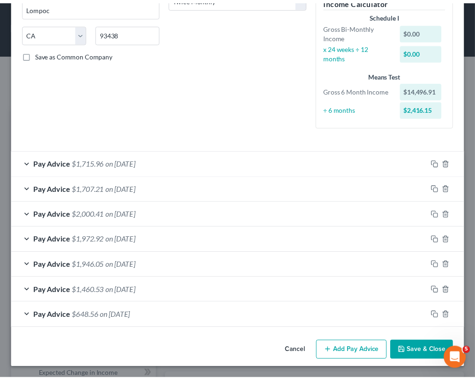
scroll to position [169, 0]
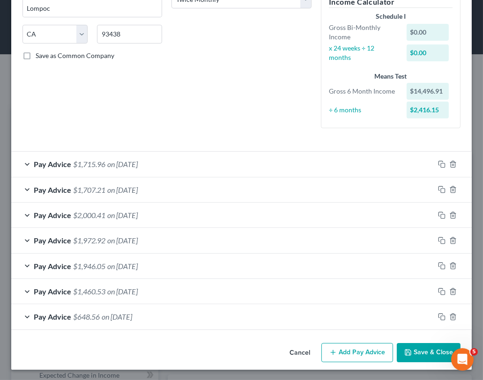
click at [408, 348] on button "Save & Close" at bounding box center [428, 353] width 64 height 20
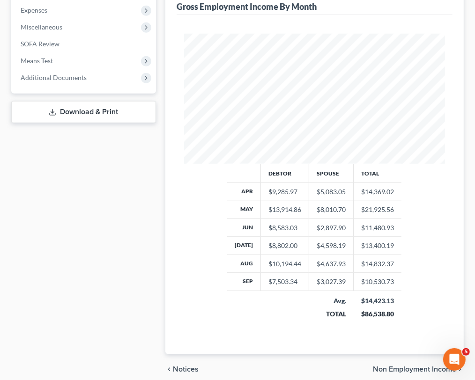
scroll to position [427, 0]
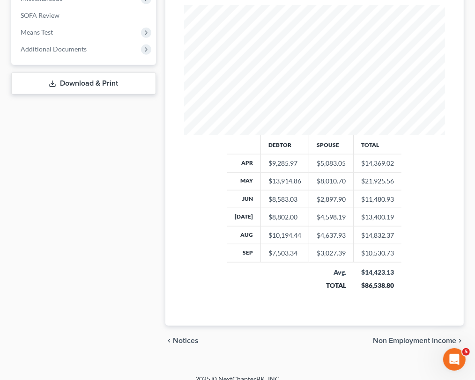
click at [75, 76] on link "Download & Print" at bounding box center [83, 84] width 145 height 22
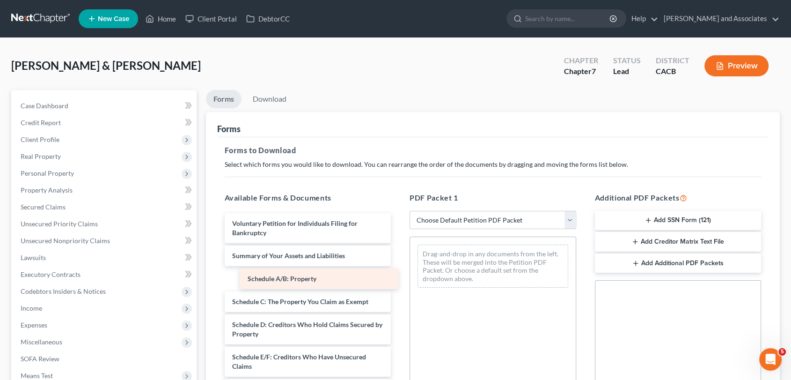
drag, startPoint x: 351, startPoint y: 274, endPoint x: 358, endPoint y: 272, distance: 7.3
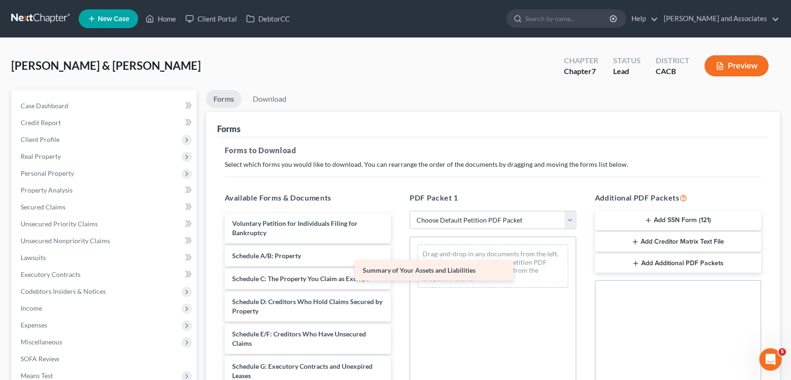
drag, startPoint x: 281, startPoint y: 248, endPoint x: 481, endPoint y: 264, distance: 201.0
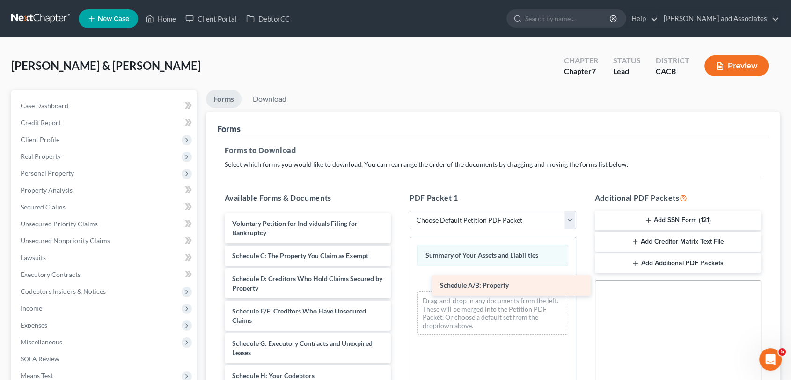
drag, startPoint x: 318, startPoint y: 258, endPoint x: 526, endPoint y: 288, distance: 210.0
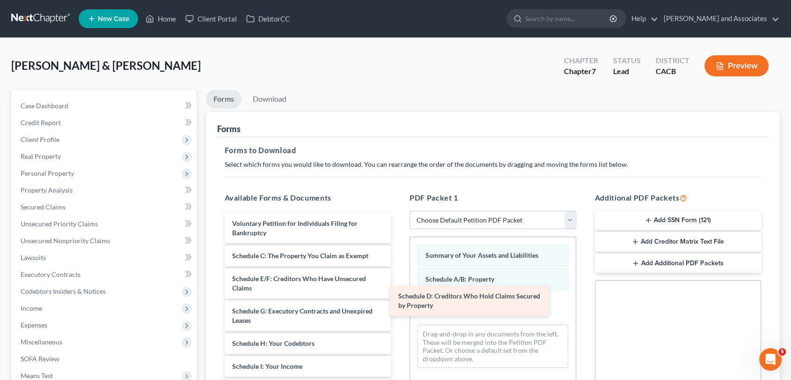
drag, startPoint x: 317, startPoint y: 286, endPoint x: 499, endPoint y: 308, distance: 182.4
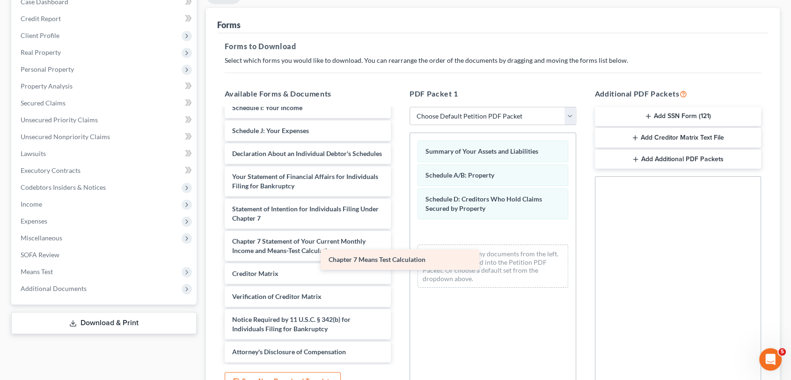
scroll to position [164, 0]
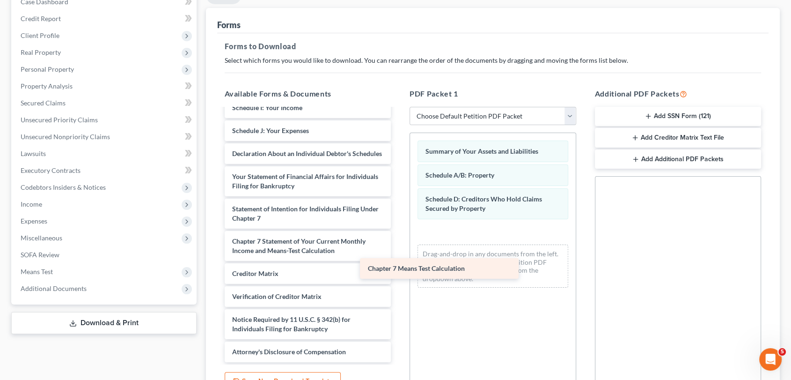
drag, startPoint x: 320, startPoint y: 253, endPoint x: 501, endPoint y: 274, distance: 182.8
click at [399, 274] on div "Chapter 7 Means Test Calculation Voluntary Petition for Individuals Filing for …" at bounding box center [308, 158] width 182 height 407
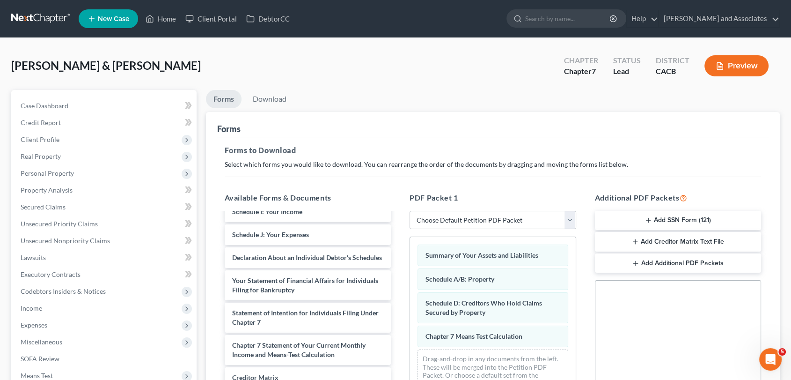
scroll to position [0, 0]
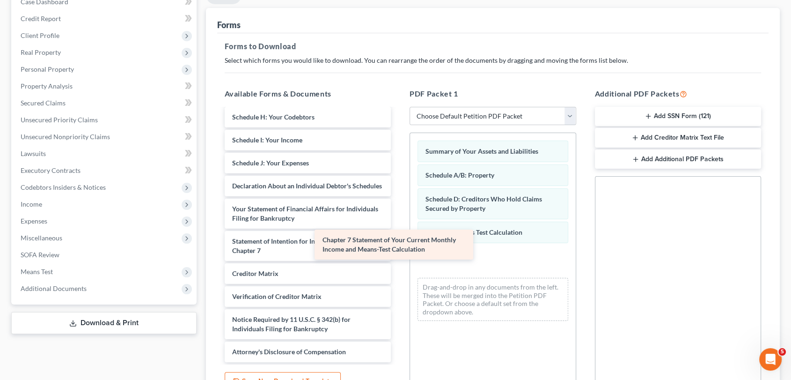
drag, startPoint x: 334, startPoint y: 241, endPoint x: 495, endPoint y: 235, distance: 161.1
click at [399, 235] on div "Chapter 7 Statement of Your Current Monthly Income and Means-Test Calculation V…" at bounding box center [308, 174] width 182 height 375
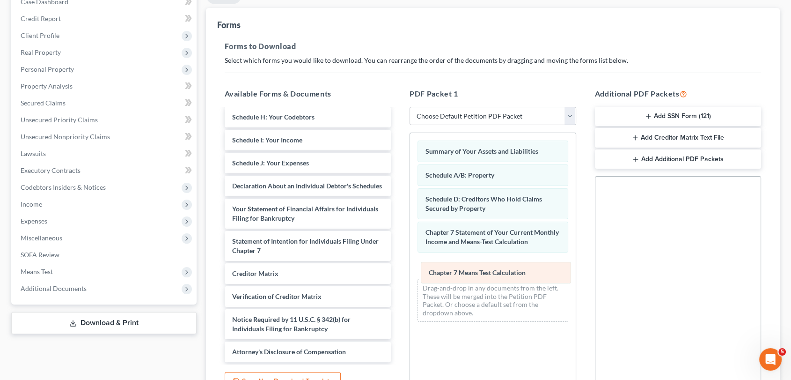
drag, startPoint x: 484, startPoint y: 233, endPoint x: 487, endPoint y: 274, distance: 41.3
click at [487, 274] on div "Chapter 7 Means Test Calculation Summary of Your Assets and Liabilities Schedul…" at bounding box center [493, 231] width 166 height 196
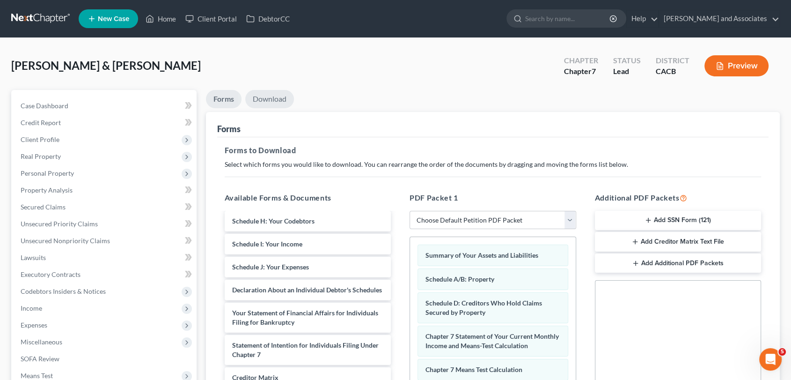
click at [277, 102] on link "Download" at bounding box center [269, 99] width 49 height 18
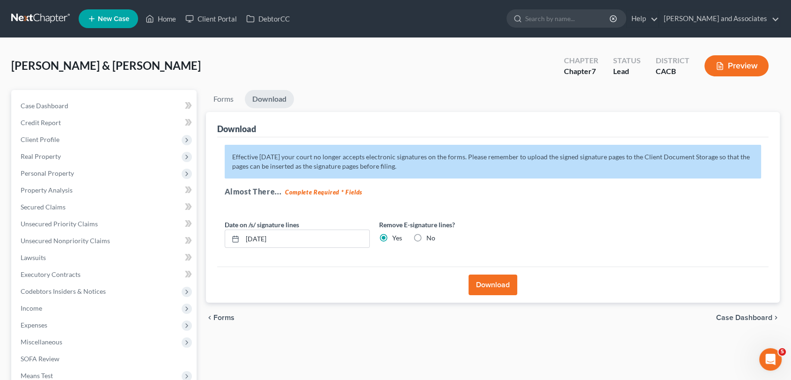
click at [504, 284] on button "Download" at bounding box center [493, 284] width 49 height 21
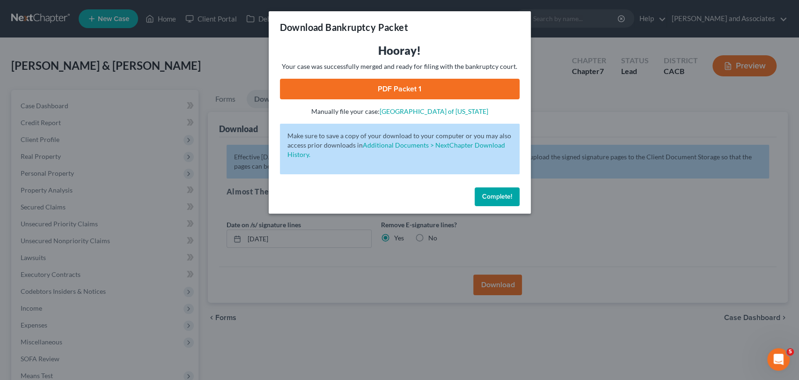
click at [398, 94] on link "PDF Packet 1" at bounding box center [400, 89] width 240 height 21
